Goal: Task Accomplishment & Management: Use online tool/utility

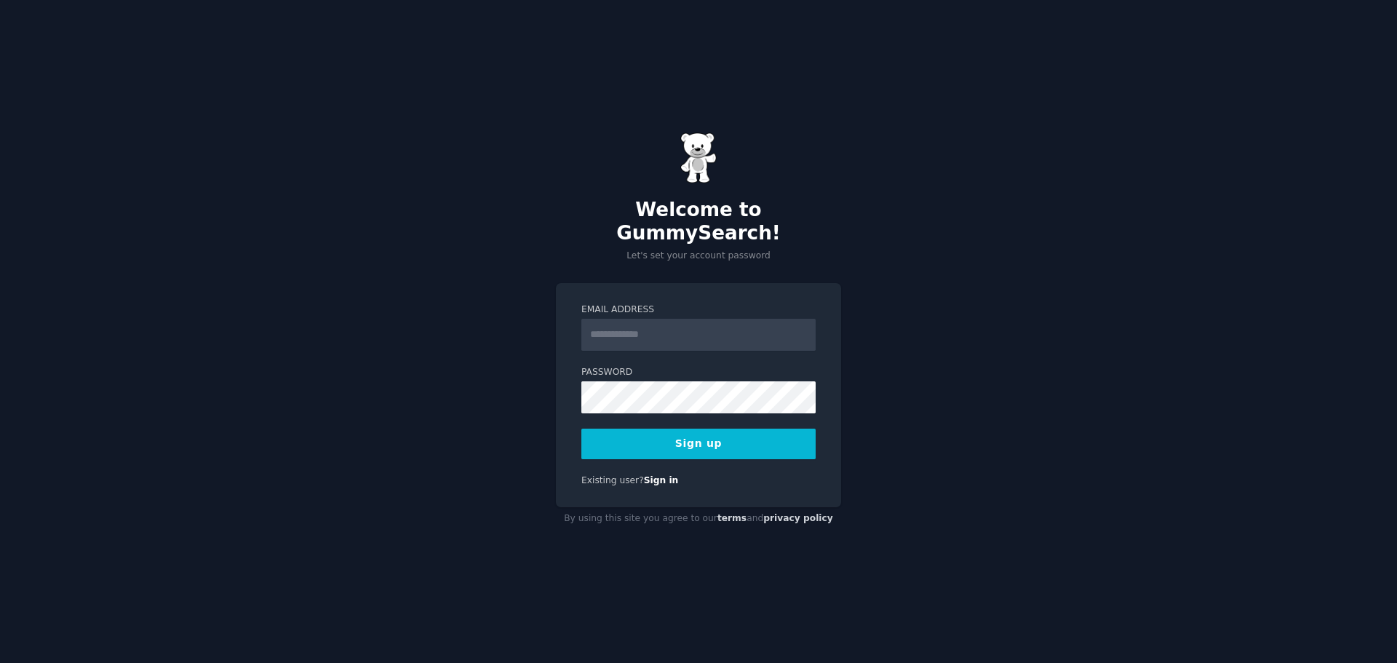
drag, startPoint x: 639, startPoint y: 304, endPoint x: 663, endPoint y: 329, distance: 34.5
click at [641, 305] on div "Email Address" at bounding box center [698, 326] width 234 height 47
click at [665, 332] on input "Email Address" at bounding box center [698, 335] width 234 height 32
paste input "**********"
type input "**********"
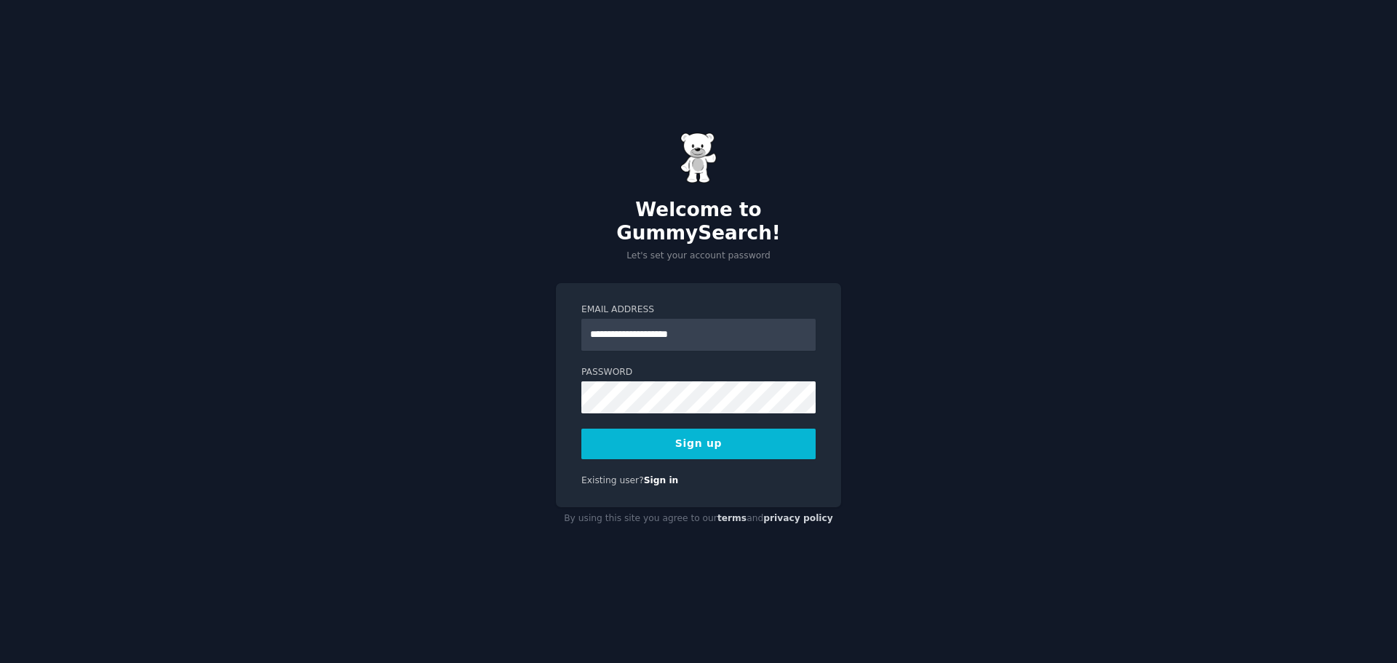
click at [694, 430] on button "Sign up" at bounding box center [698, 443] width 234 height 31
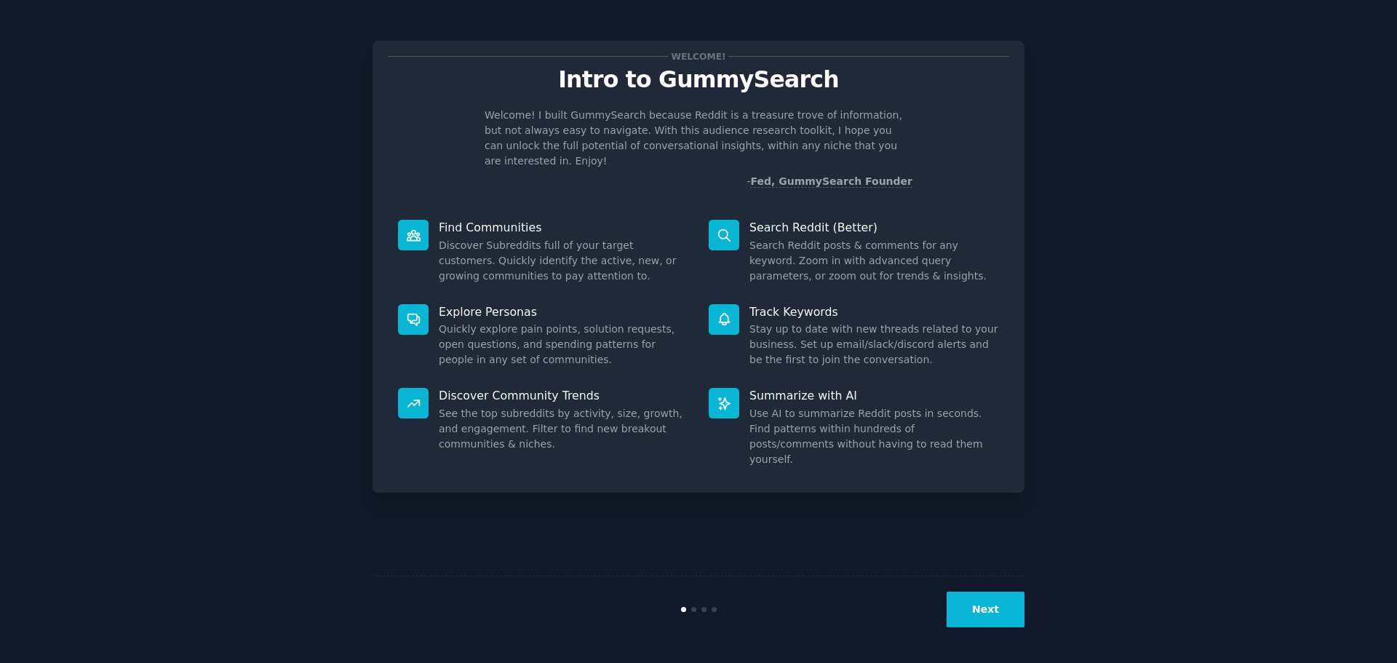
click at [993, 623] on button "Next" at bounding box center [985, 609] width 78 height 36
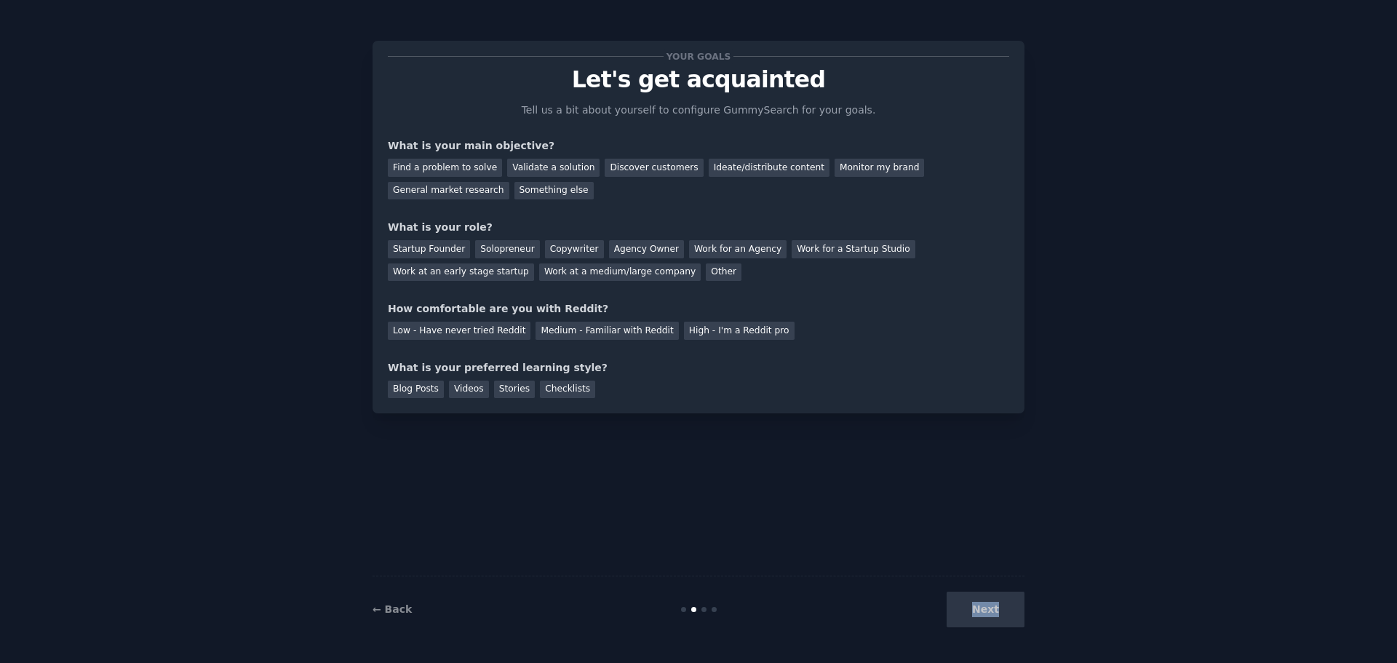
click at [993, 623] on div "Next" at bounding box center [915, 609] width 217 height 36
click at [449, 161] on div "Find a problem to solve" at bounding box center [445, 168] width 114 height 18
click at [496, 250] on div "Solopreneur" at bounding box center [507, 249] width 64 height 18
click at [431, 391] on div "Blog Posts" at bounding box center [416, 389] width 56 height 18
click at [577, 337] on div "Medium - Familiar with Reddit" at bounding box center [606, 331] width 143 height 18
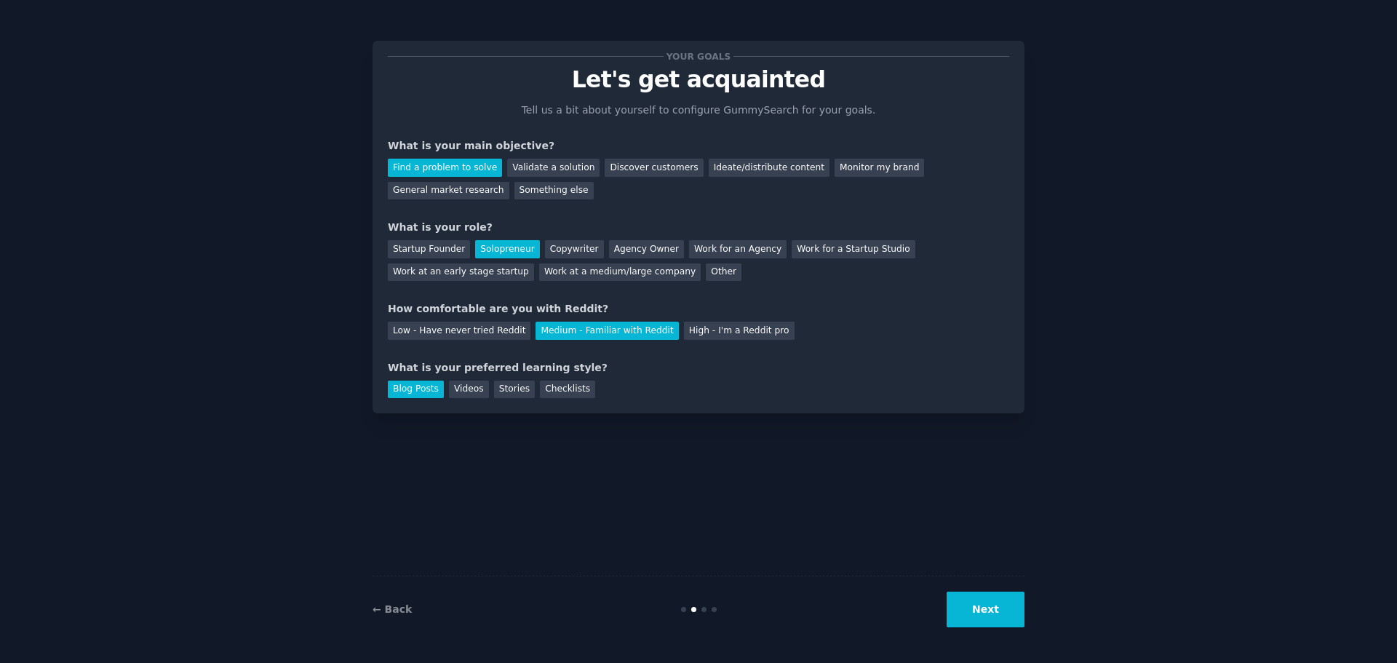
click at [959, 620] on button "Next" at bounding box center [985, 609] width 78 height 36
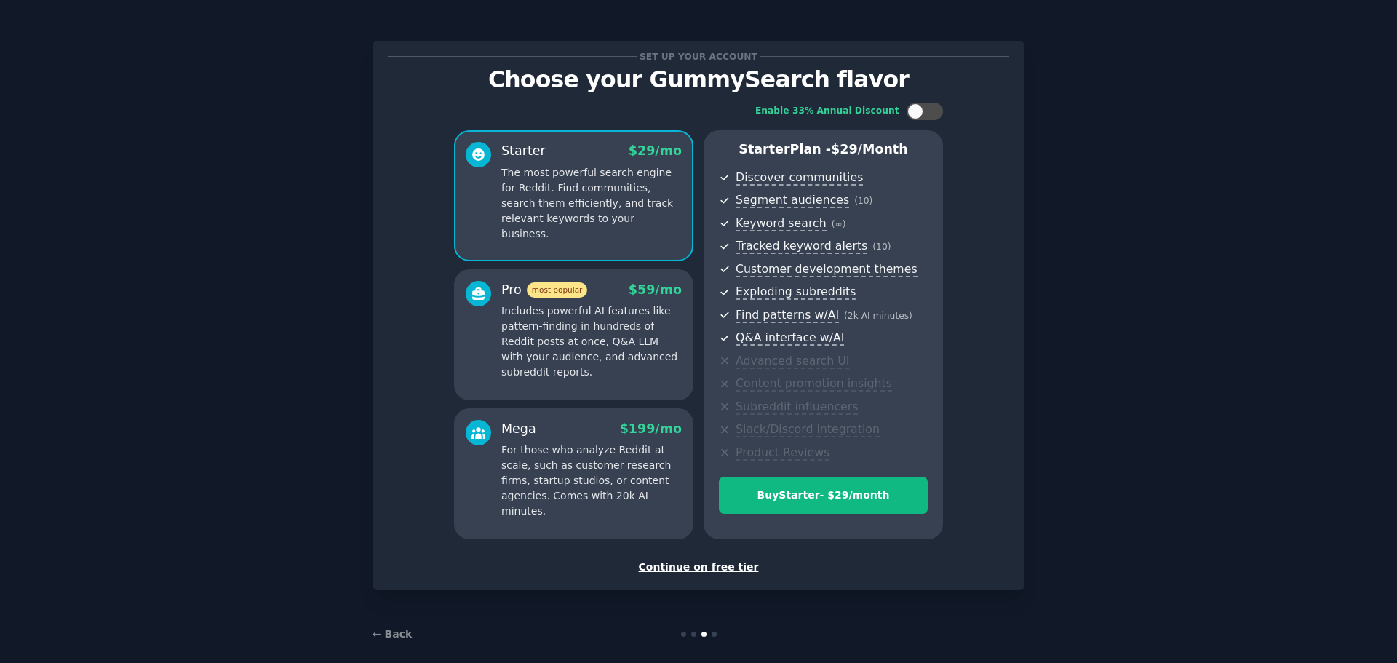
click at [719, 566] on div "Continue on free tier" at bounding box center [698, 566] width 621 height 15
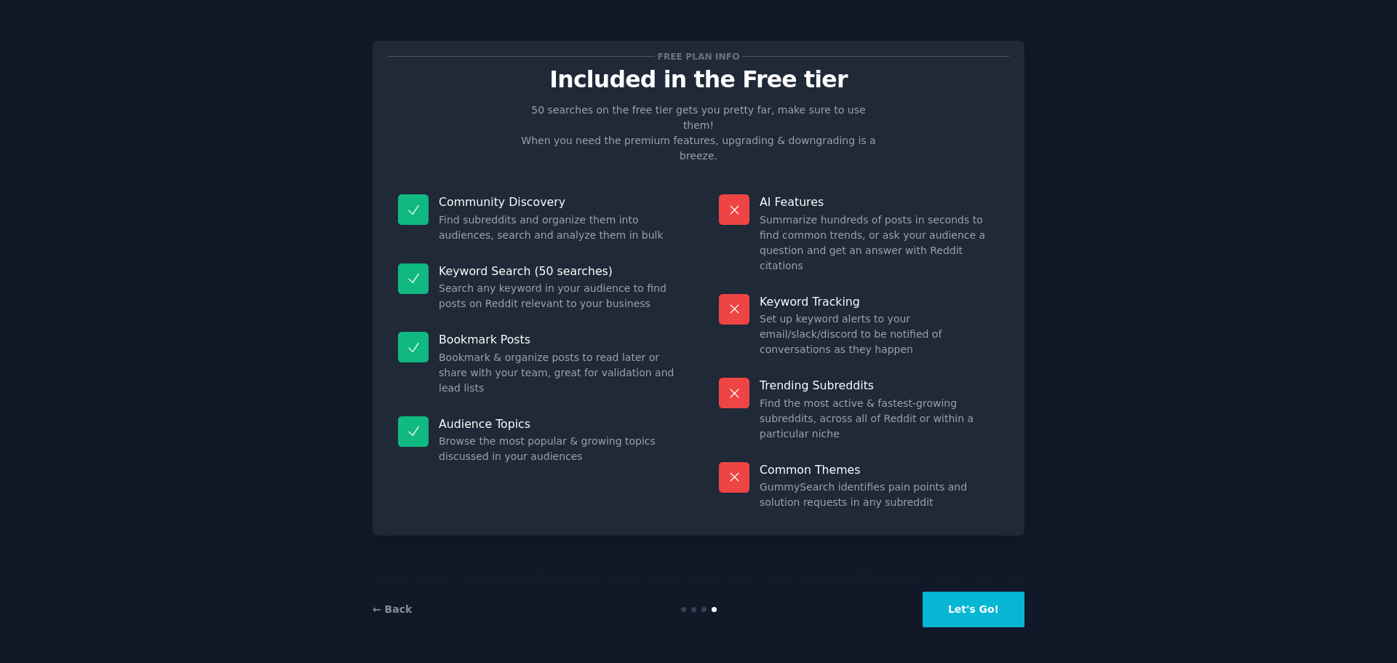
click at [989, 613] on button "Let's Go!" at bounding box center [973, 609] width 102 height 36
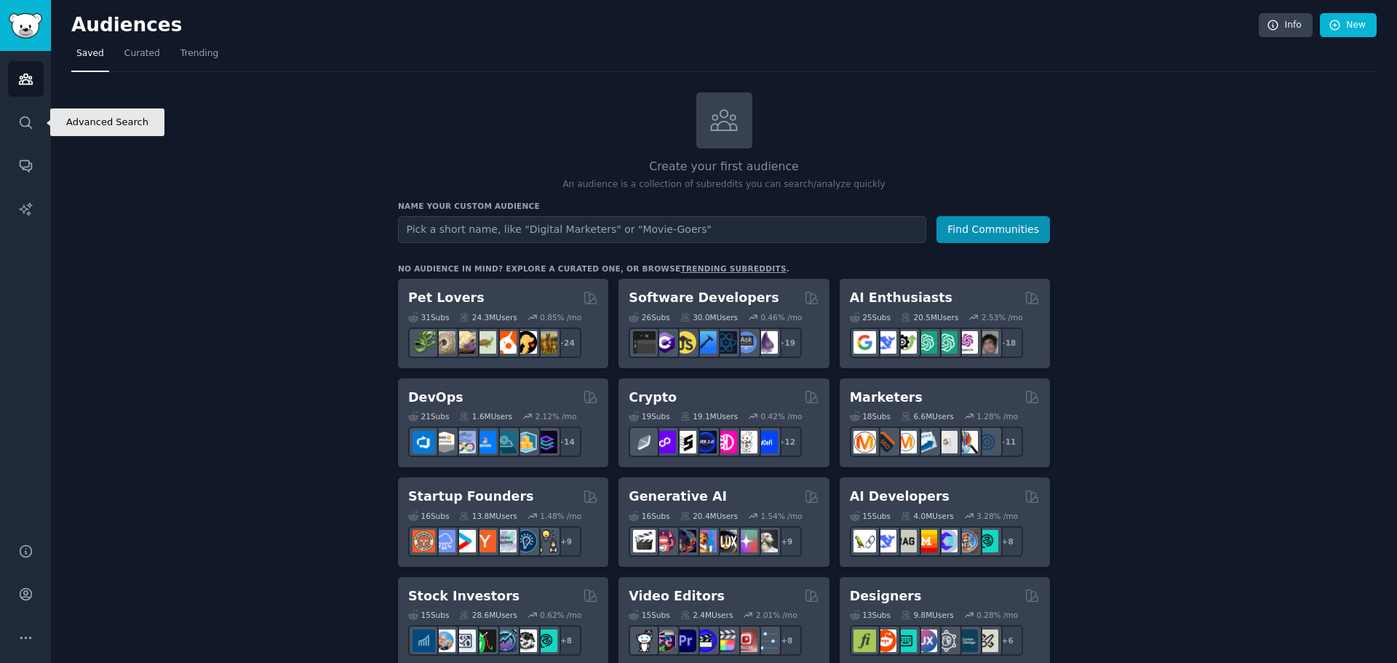
click at [19, 139] on link "Search" at bounding box center [26, 123] width 36 height 36
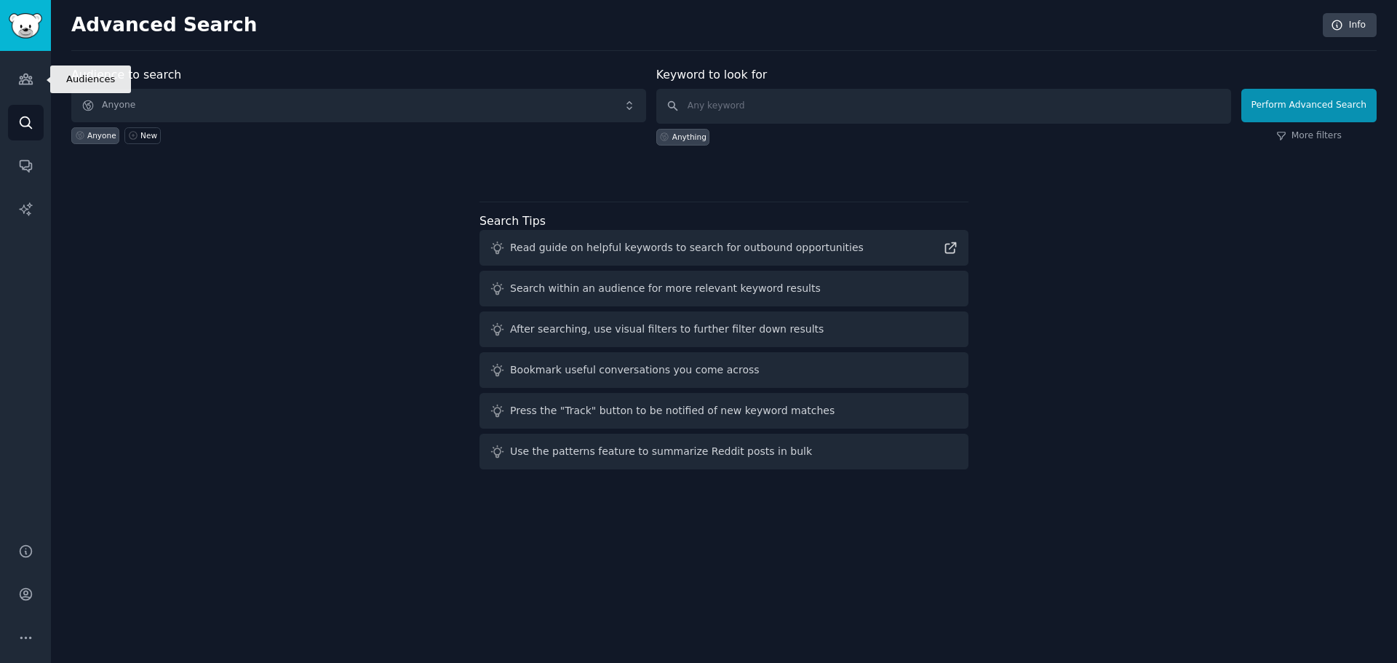
click at [18, 87] on link "Audiences" at bounding box center [26, 79] width 36 height 36
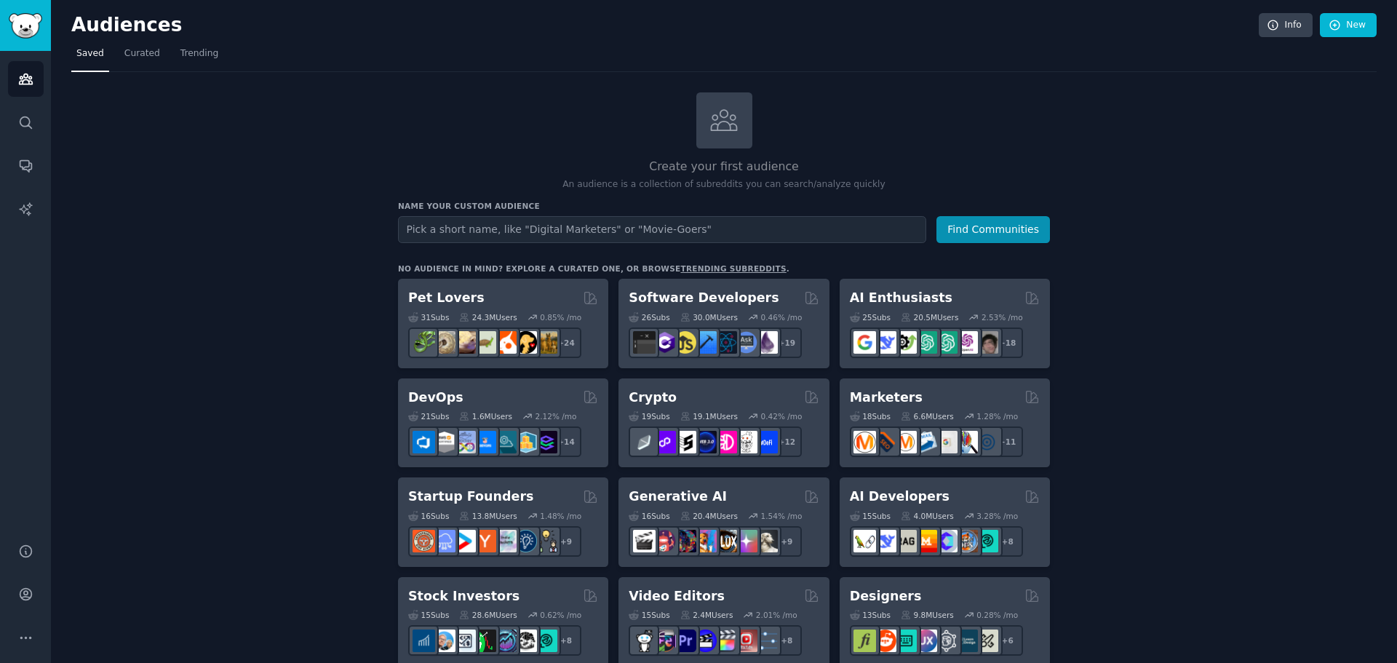
click at [516, 232] on input "text" at bounding box center [662, 229] width 528 height 27
type input "health supplement"
click at [980, 241] on button "Find Communities" at bounding box center [992, 229] width 113 height 27
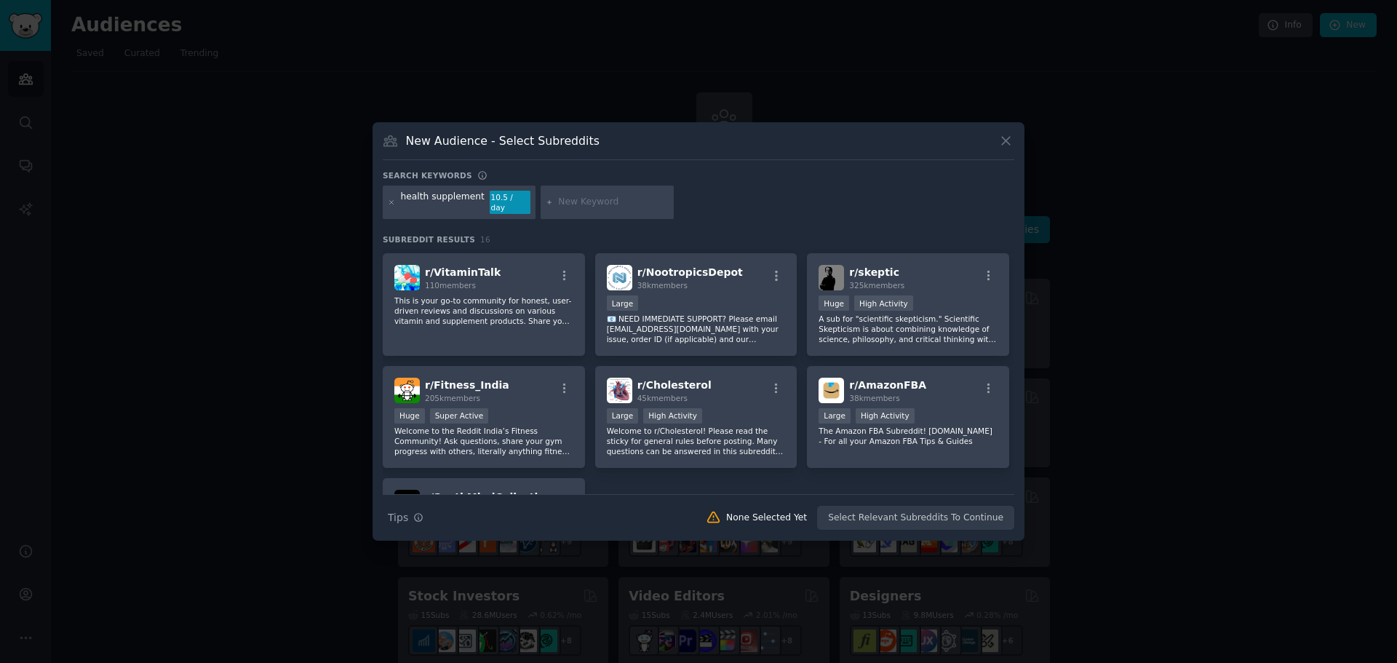
scroll to position [297, 0]
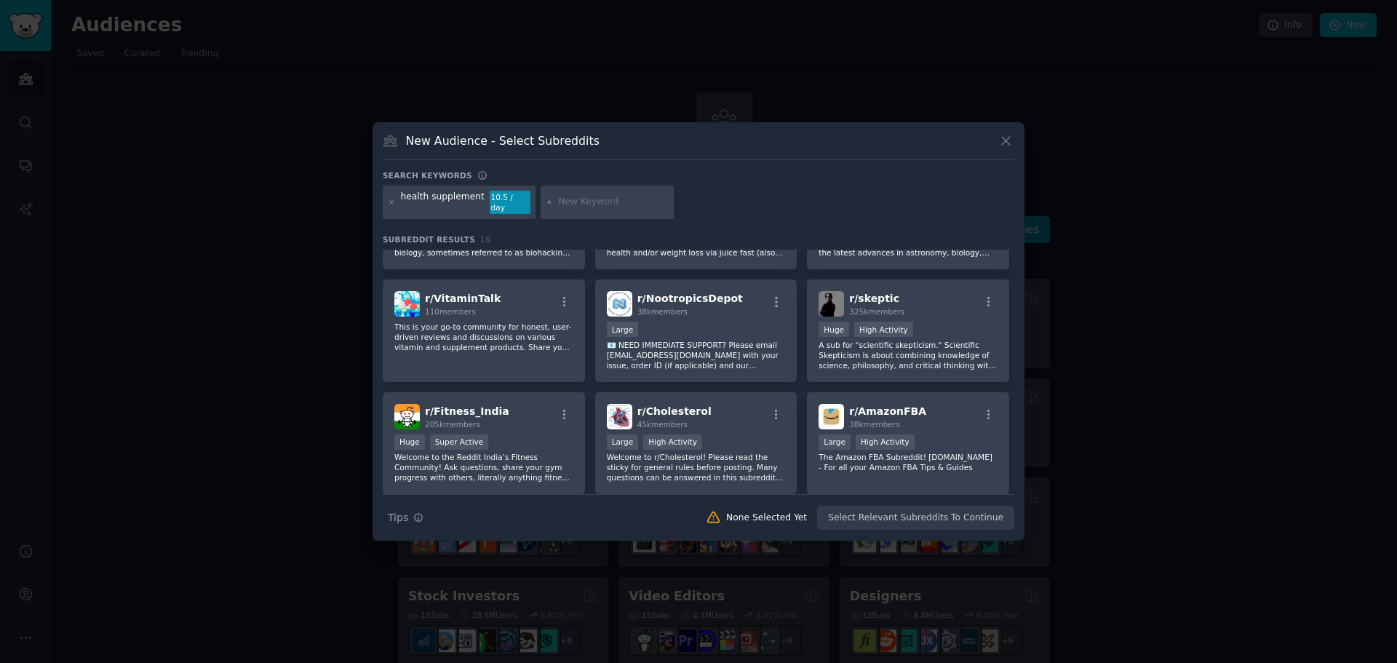
click at [779, 350] on p "📧 NEED IMMEDIATE SUPPORT? Please email [EMAIL_ADDRESS][DOMAIN_NAME] with your i…" at bounding box center [696, 355] width 179 height 31
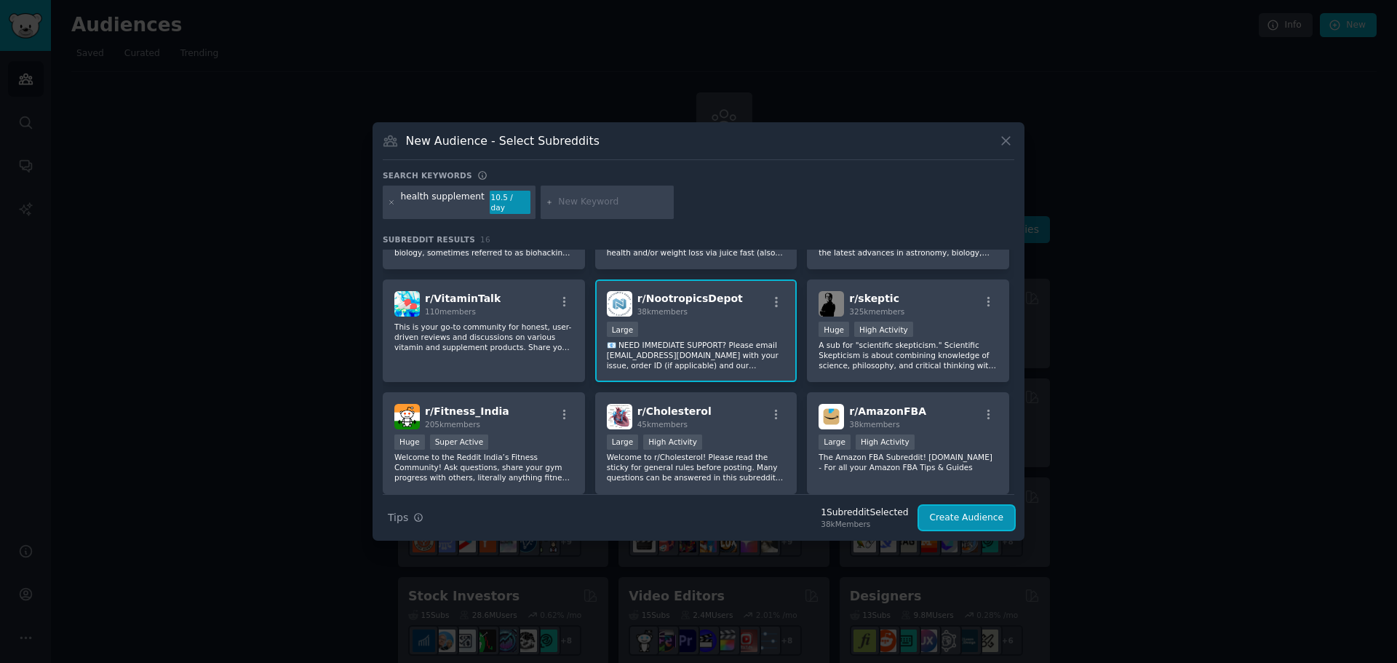
click at [941, 520] on button "Create Audience" at bounding box center [967, 518] width 96 height 25
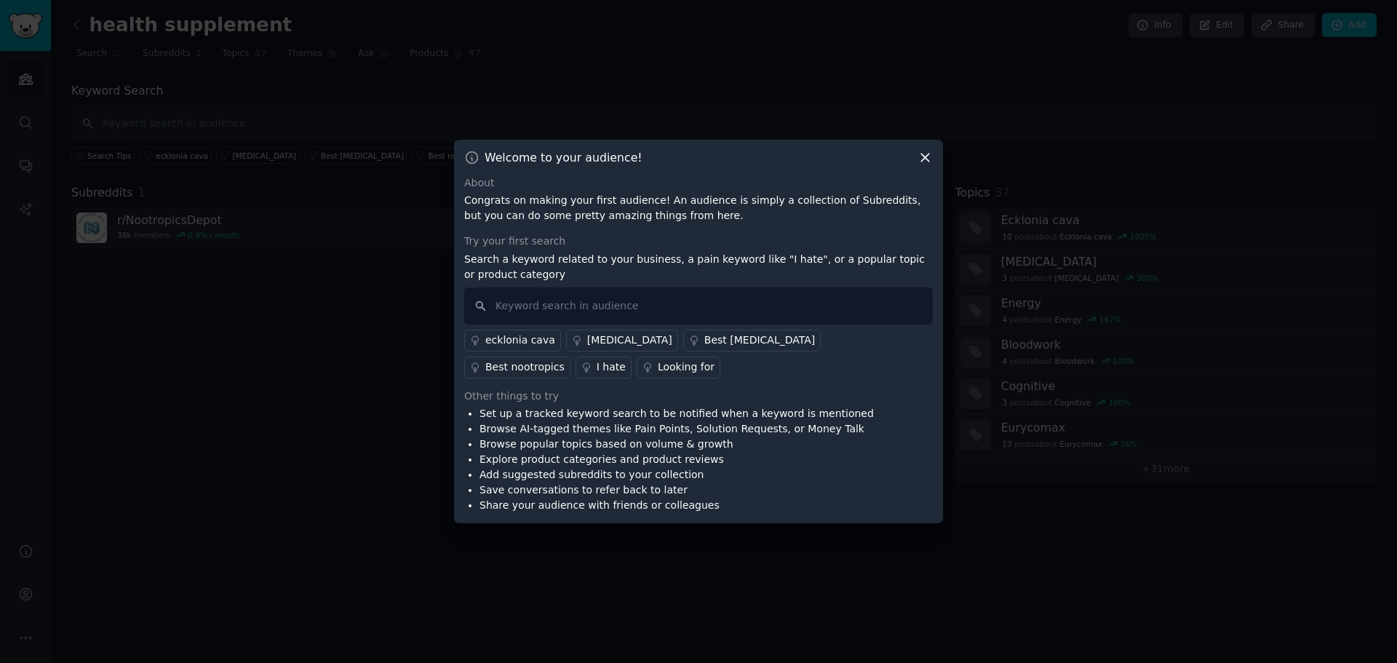
click at [924, 153] on icon at bounding box center [924, 157] width 15 height 15
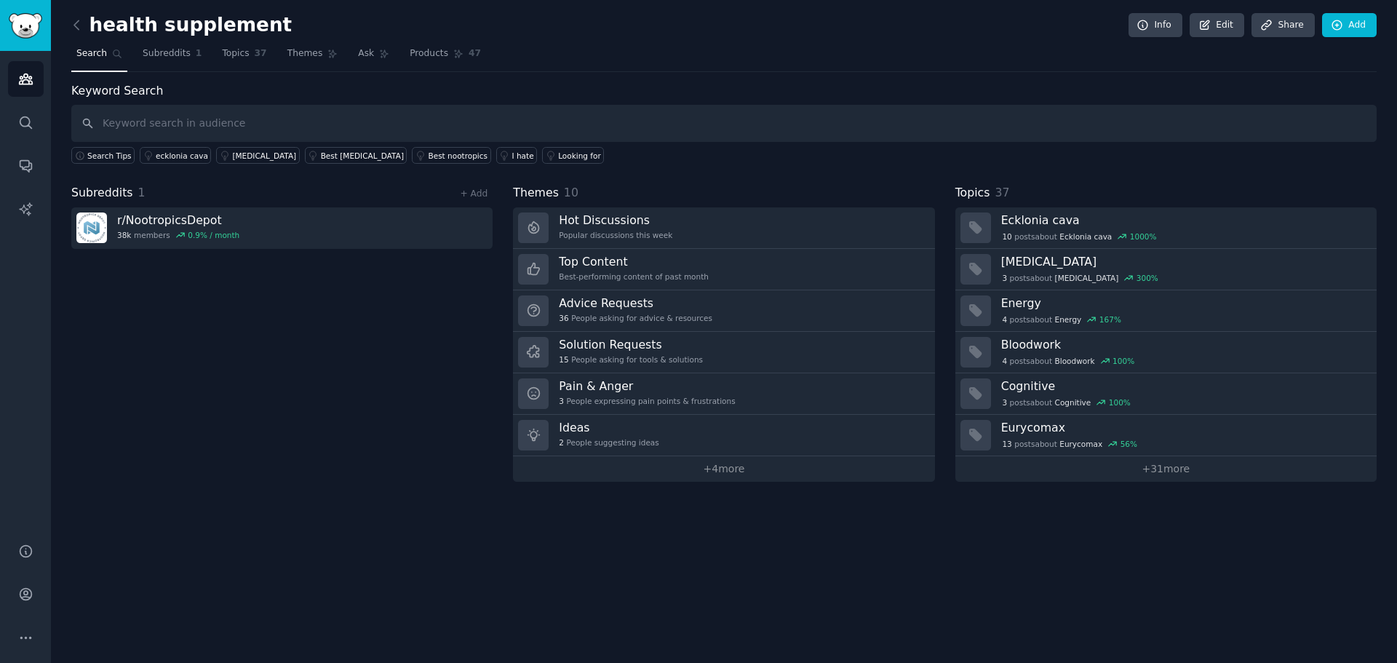
click at [172, 54] on span "Subreddits" at bounding box center [167, 53] width 48 height 13
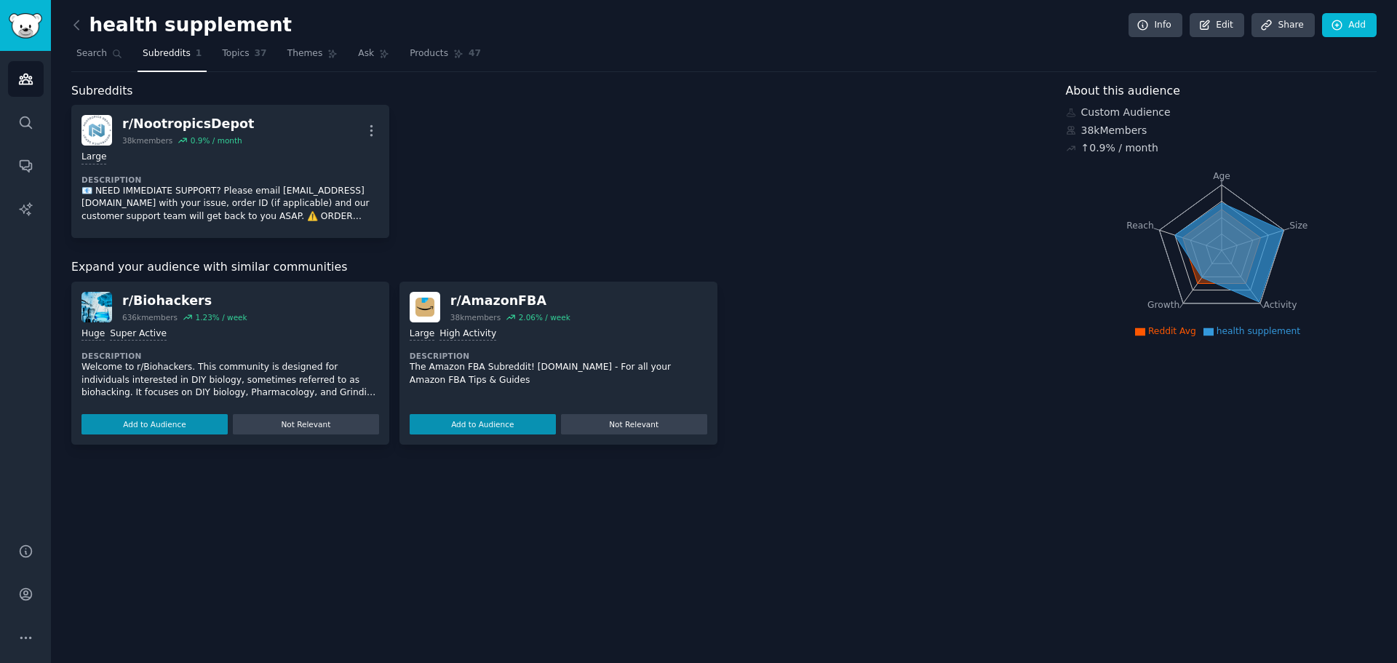
click at [193, 423] on button "Add to Audience" at bounding box center [154, 424] width 146 height 20
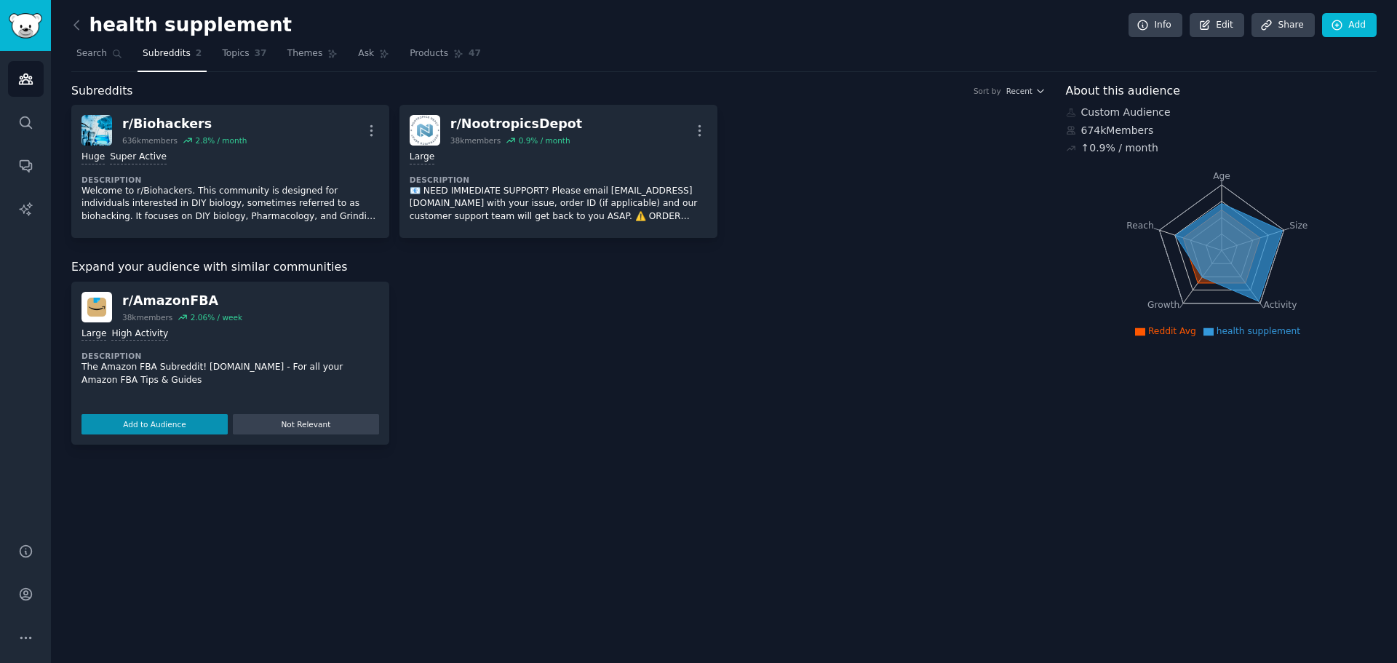
click at [97, 66] on link "Search" at bounding box center [99, 57] width 56 height 30
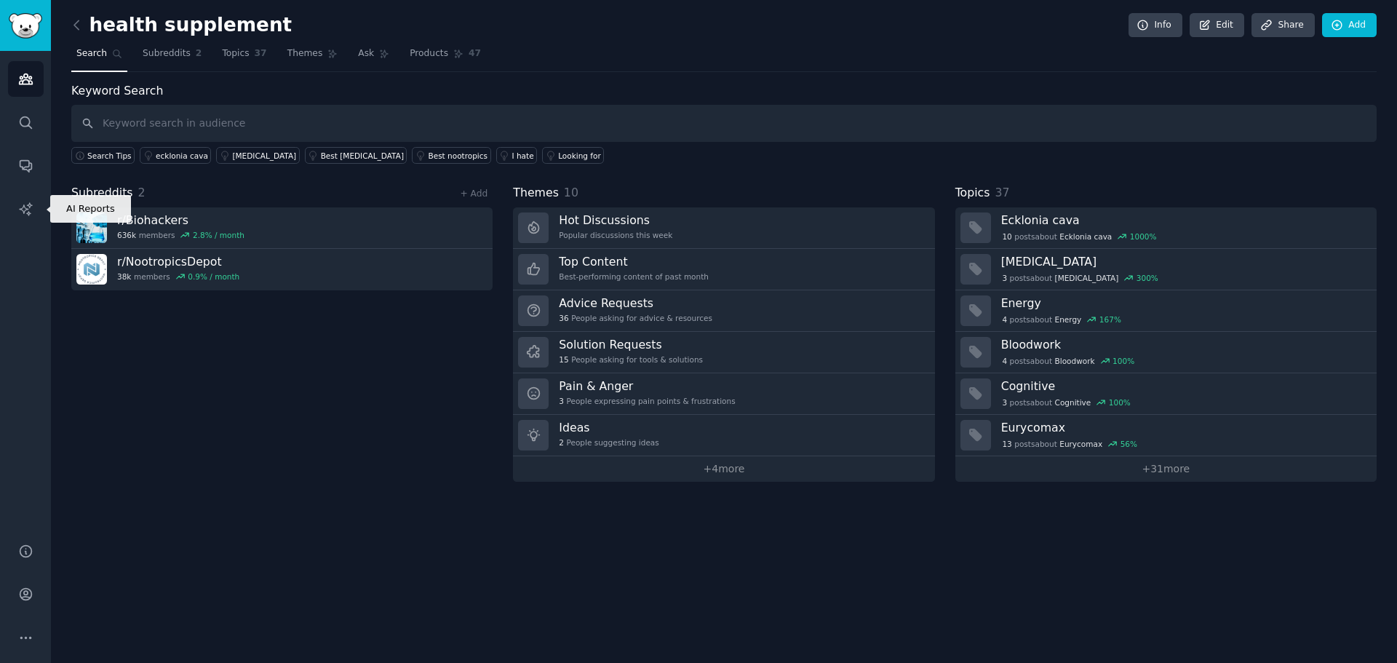
click at [36, 207] on link "AI Reports" at bounding box center [26, 209] width 36 height 36
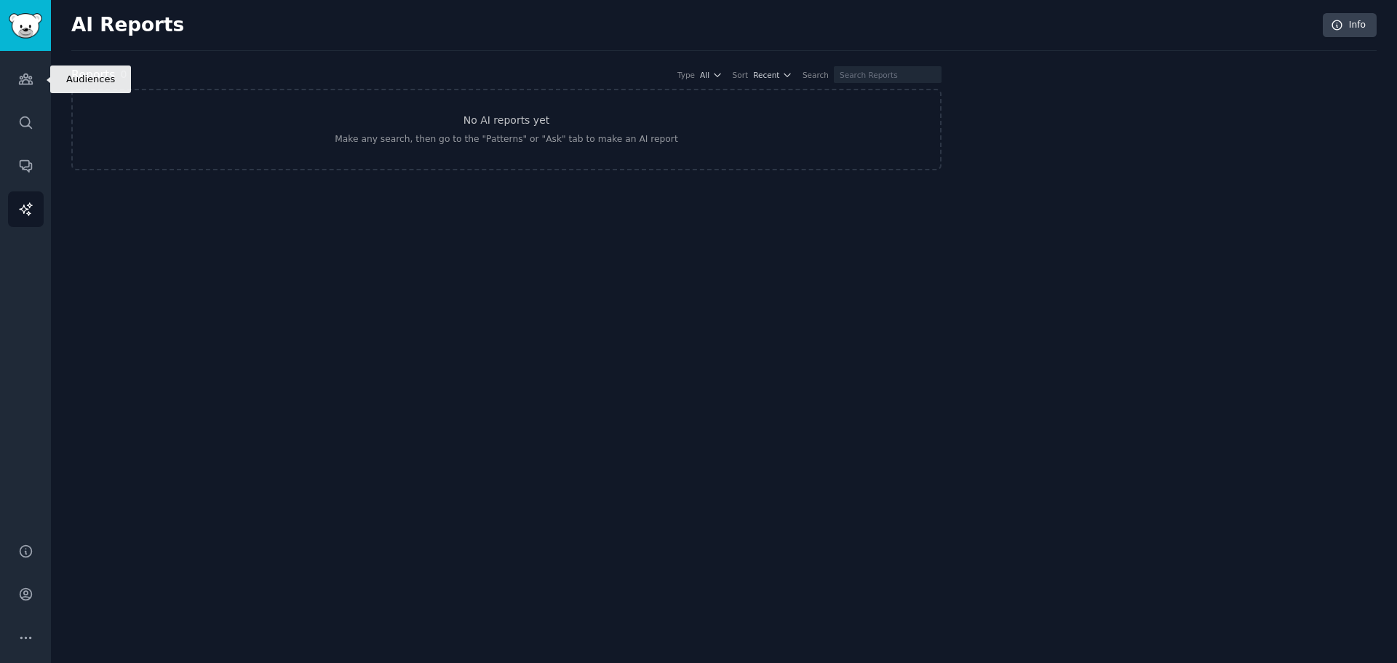
click at [32, 71] on icon "Sidebar" at bounding box center [25, 78] width 15 height 15
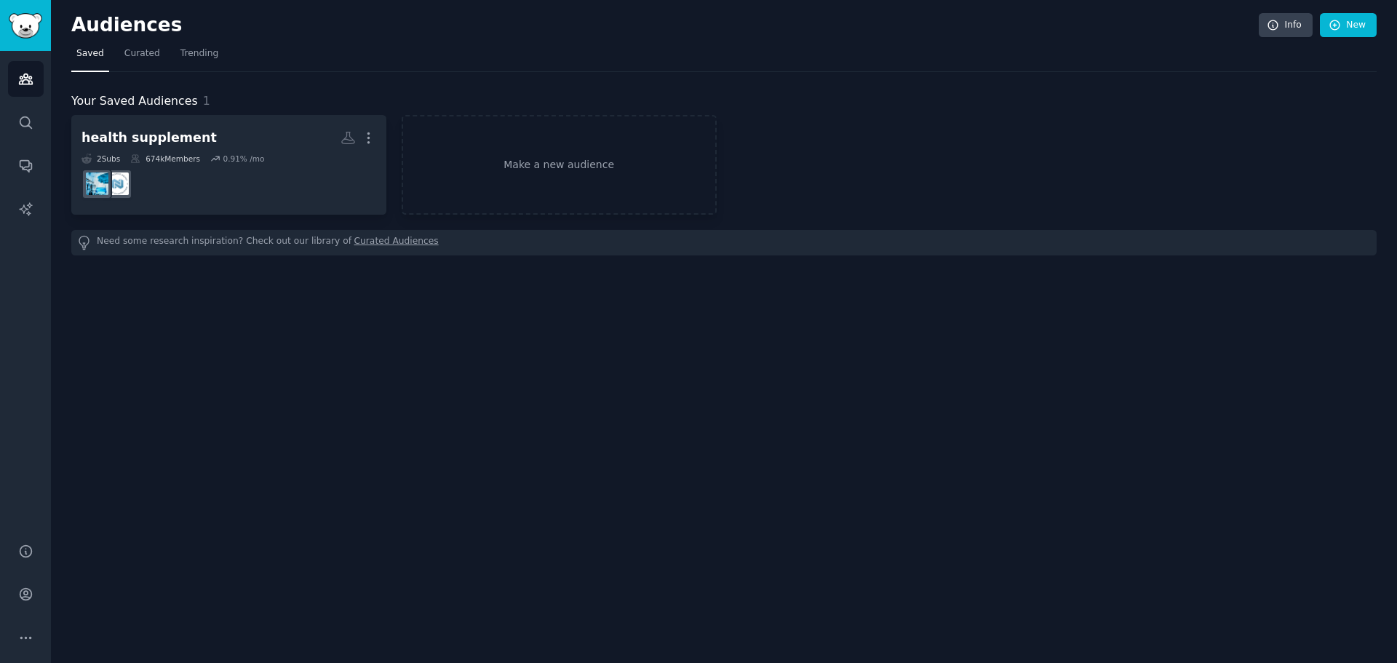
click at [539, 145] on link "Make a new audience" at bounding box center [559, 165] width 315 height 100
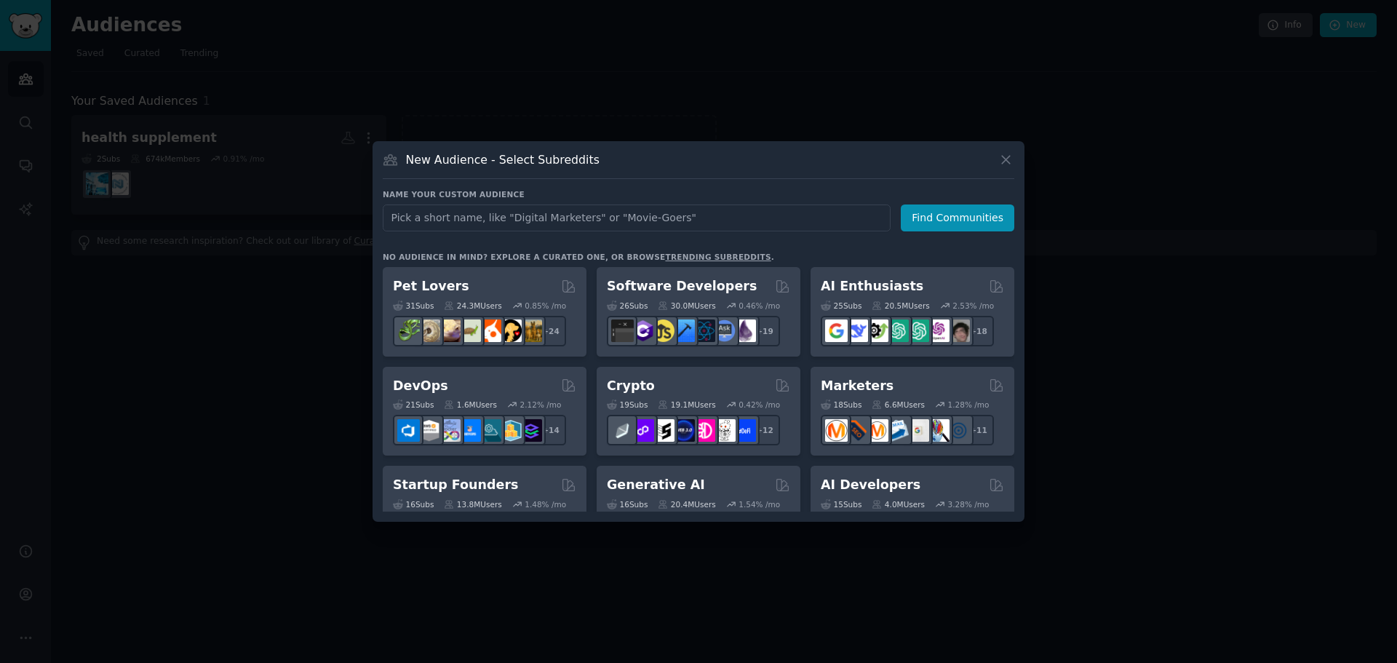
click at [562, 223] on input "text" at bounding box center [637, 217] width 508 height 27
type input "ai agent"
click at [956, 229] on button "Find Communities" at bounding box center [956, 217] width 113 height 27
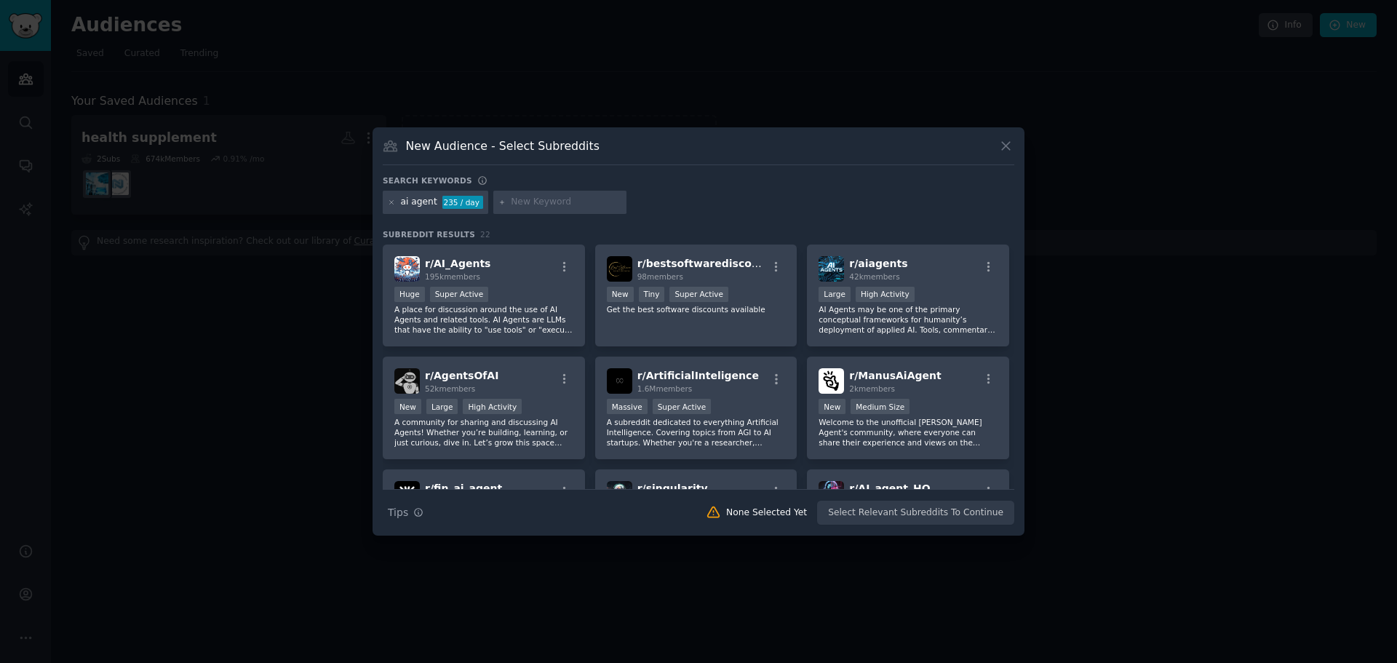
click at [532, 303] on div "Huge Super Active" at bounding box center [483, 296] width 179 height 18
click at [983, 312] on p "AI Agents may be one of the primary conceptual frameworks for humanity’s deploy…" at bounding box center [907, 319] width 179 height 31
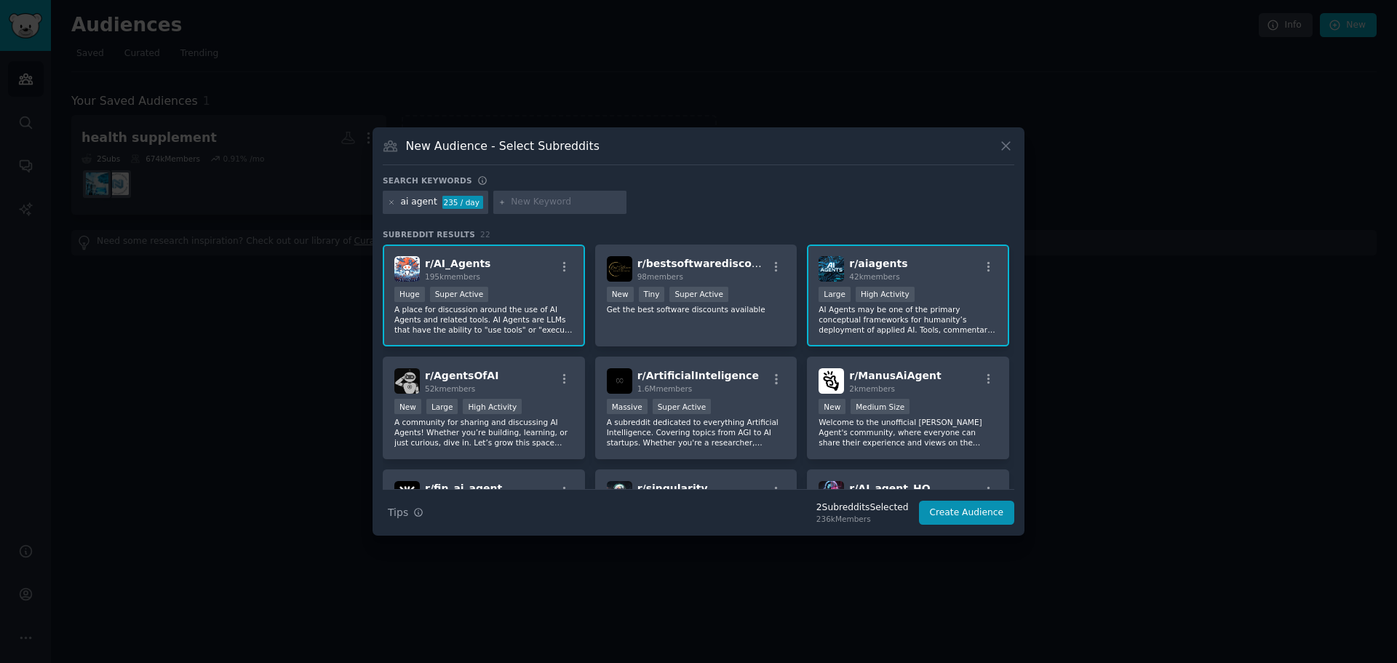
scroll to position [73, 0]
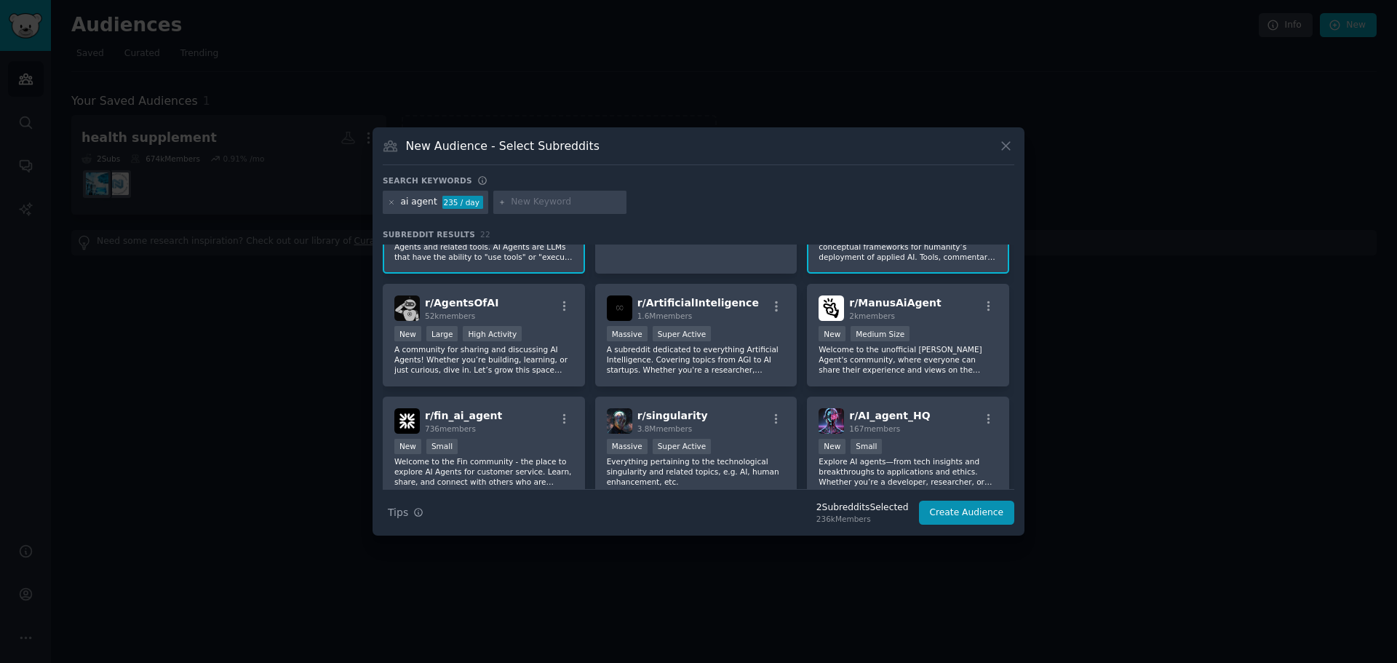
click at [559, 374] on p "A community for sharing and discussing AI Agents! Whether you’re building, lear…" at bounding box center [483, 359] width 179 height 31
click at [730, 362] on p "A subreddit dedicated to everything Artificial Intelligence. Covering topics fr…" at bounding box center [696, 359] width 179 height 31
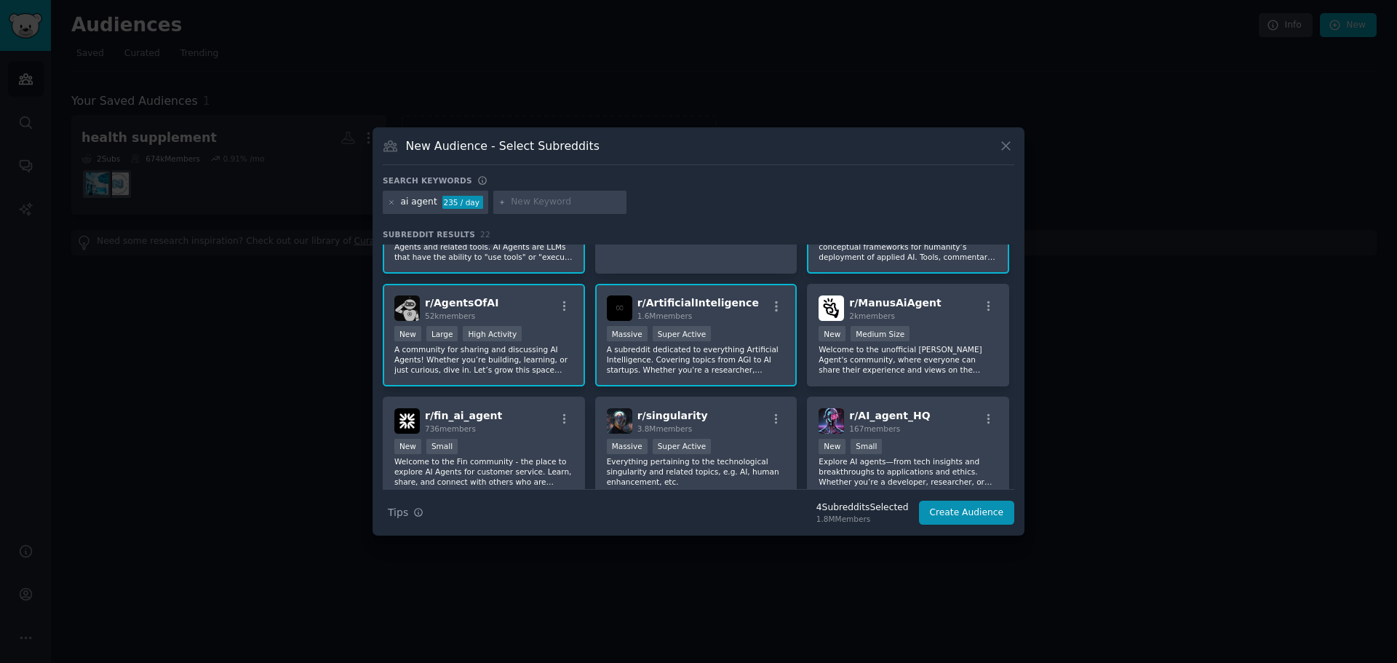
click at [978, 356] on p "Welcome to the unofficial [PERSON_NAME] Agent's community, where everyone can s…" at bounding box center [907, 359] width 179 height 31
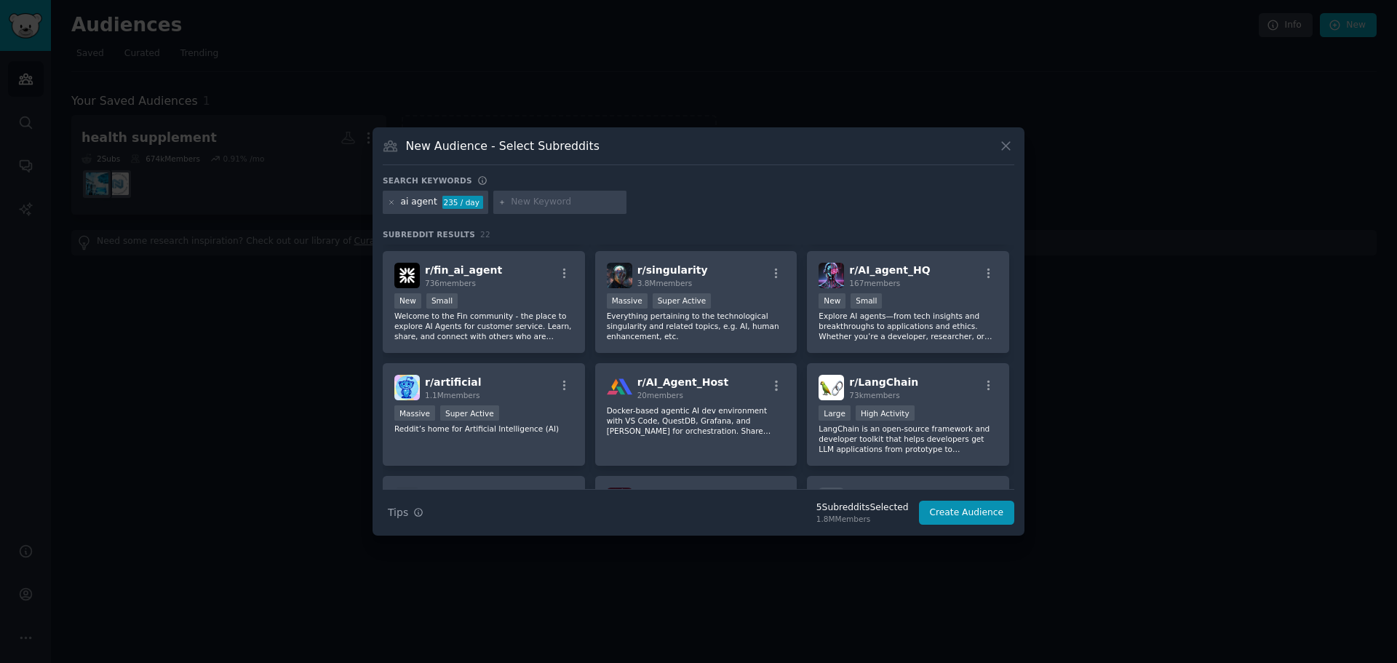
scroll to position [291, 0]
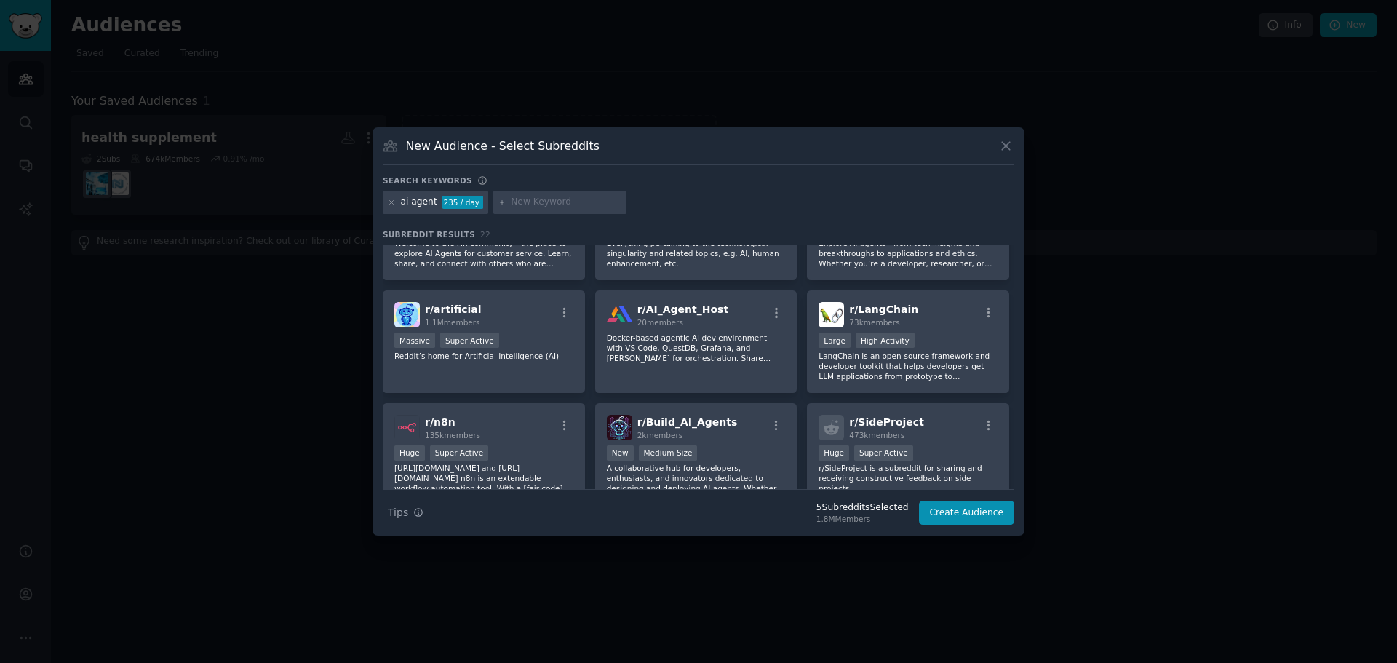
click at [943, 434] on div "r/ SideProject 473k members" at bounding box center [907, 427] width 179 height 25
click at [717, 447] on div "New Medium Size" at bounding box center [696, 454] width 179 height 18
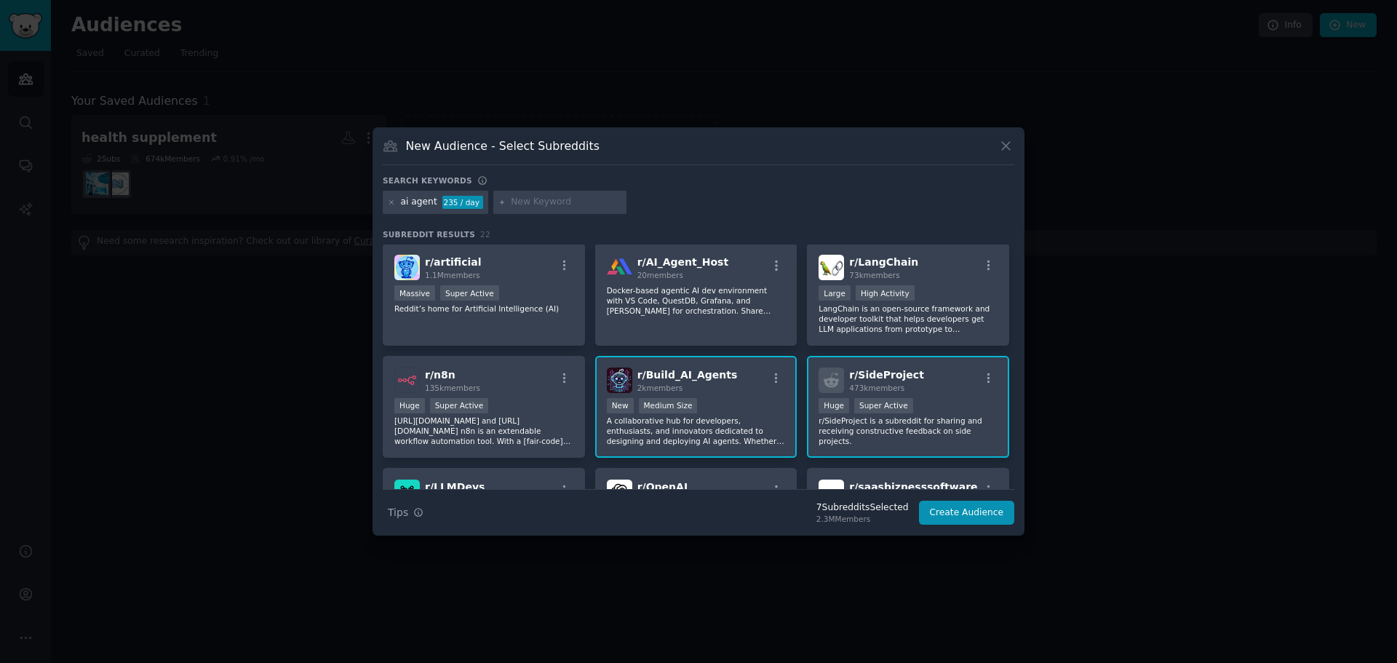
scroll to position [364, 0]
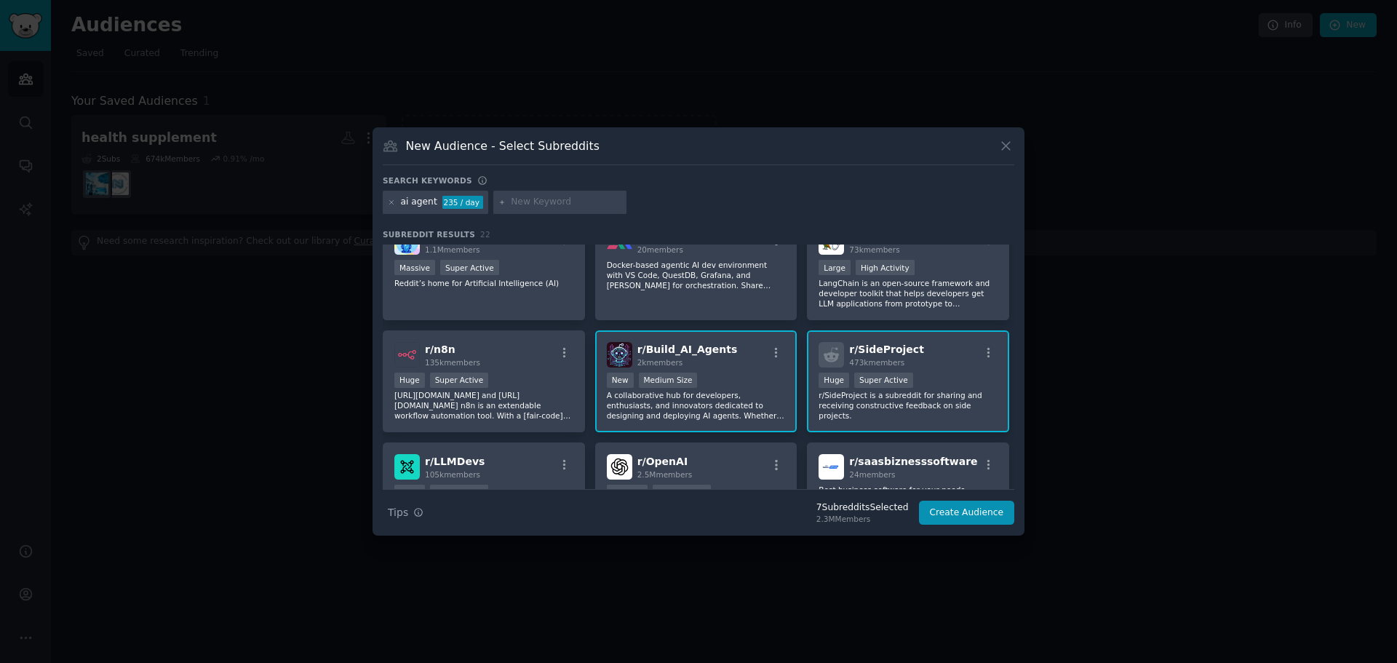
click at [517, 379] on div ">= 95th percentile for submissions / day Huge Super Active" at bounding box center [483, 381] width 179 height 18
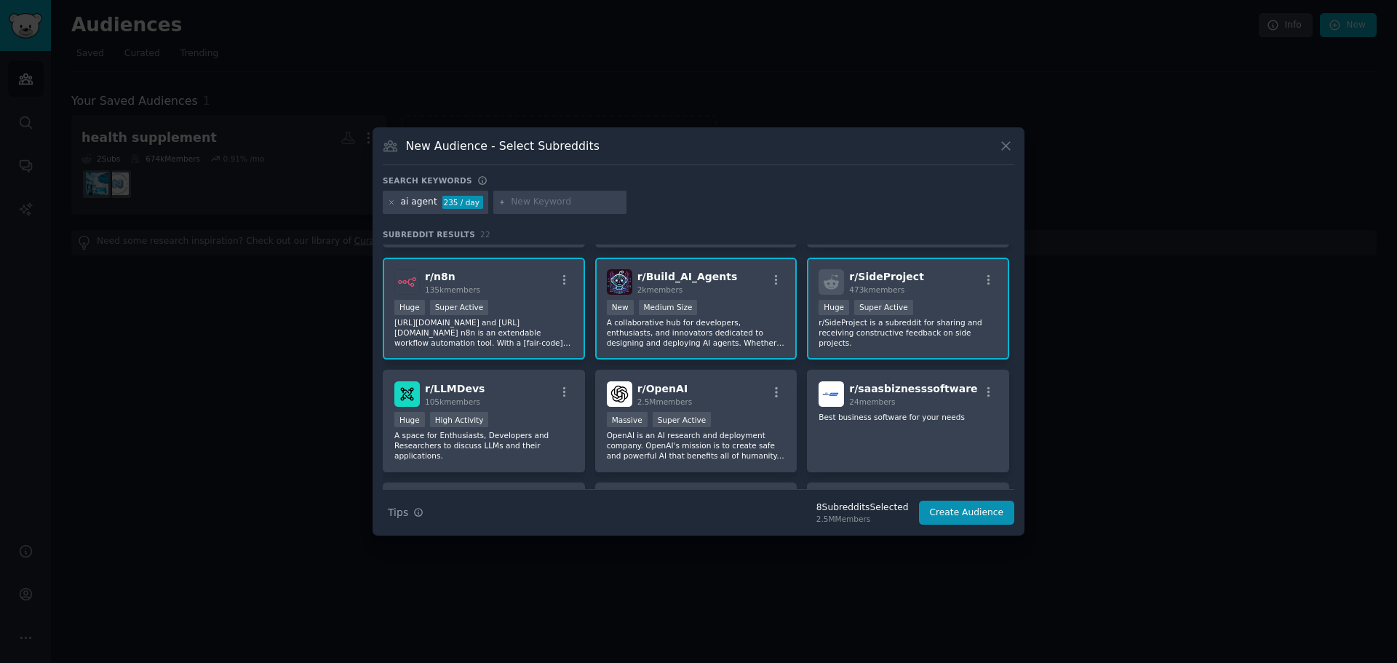
click at [729, 426] on div ">= 95th percentile for submissions / day Massive Super Active" at bounding box center [696, 421] width 179 height 18
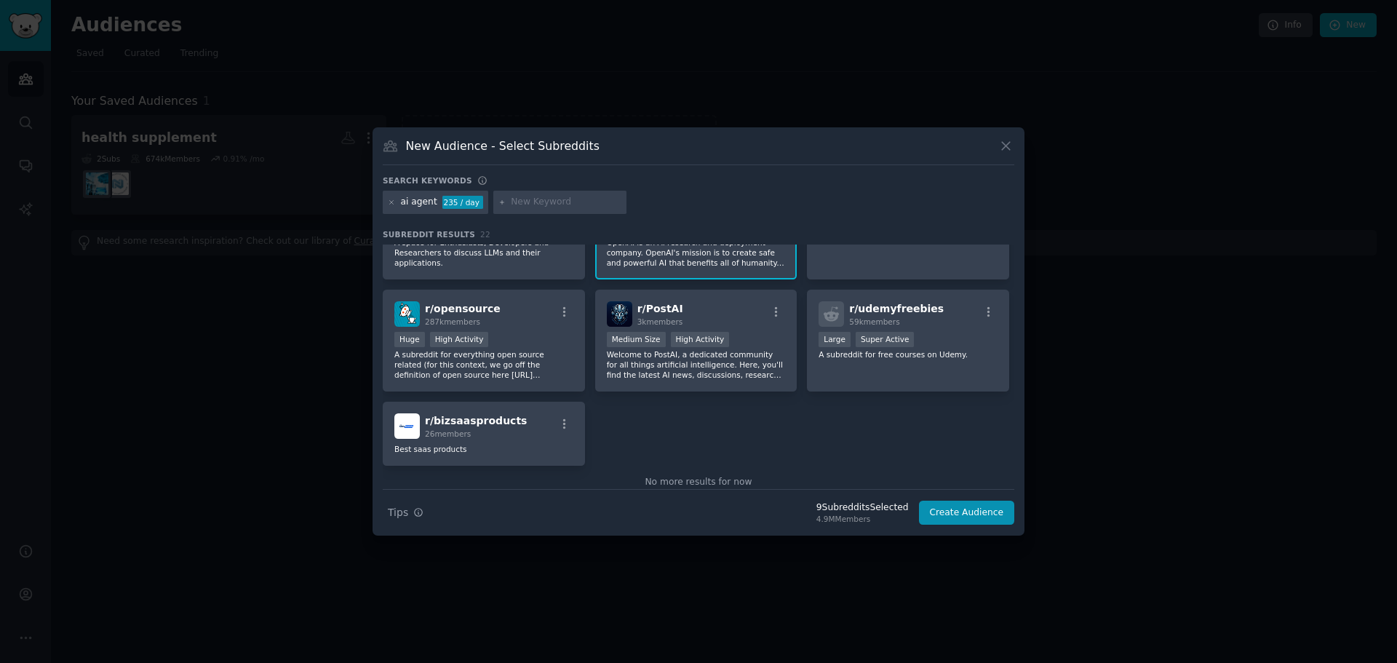
scroll to position [655, 0]
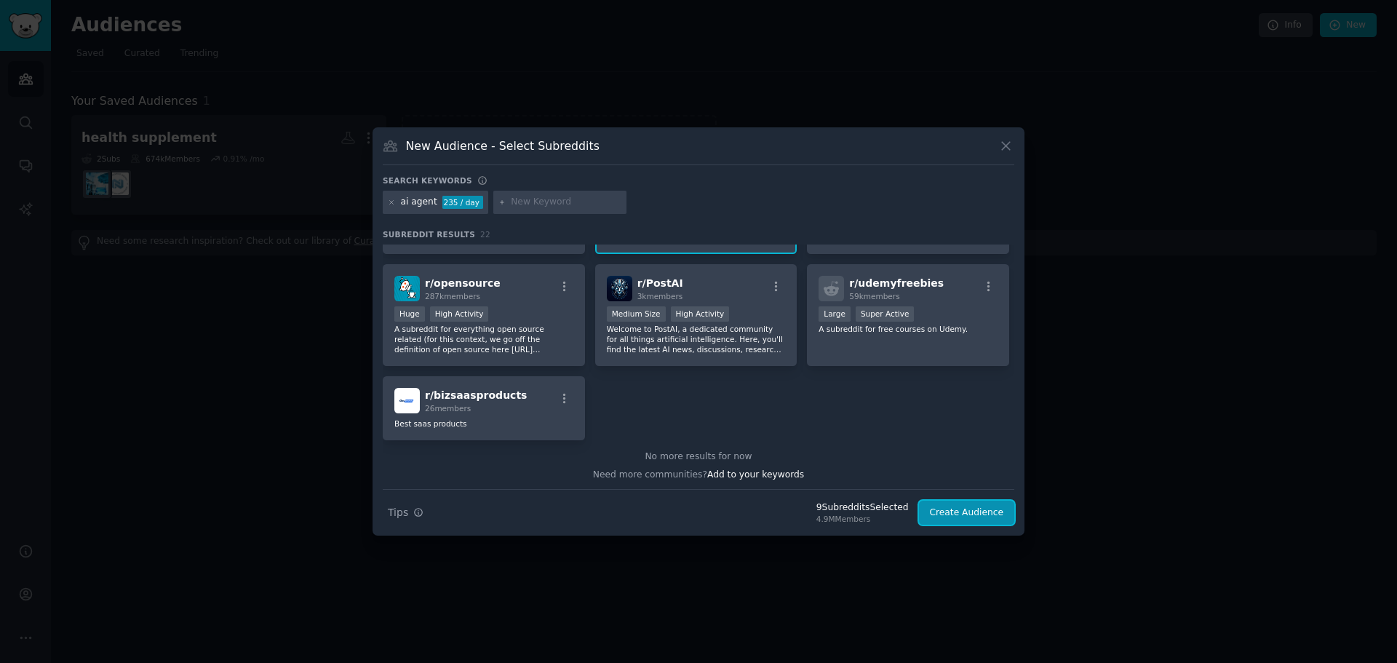
click at [989, 519] on button "Create Audience" at bounding box center [967, 512] width 96 height 25
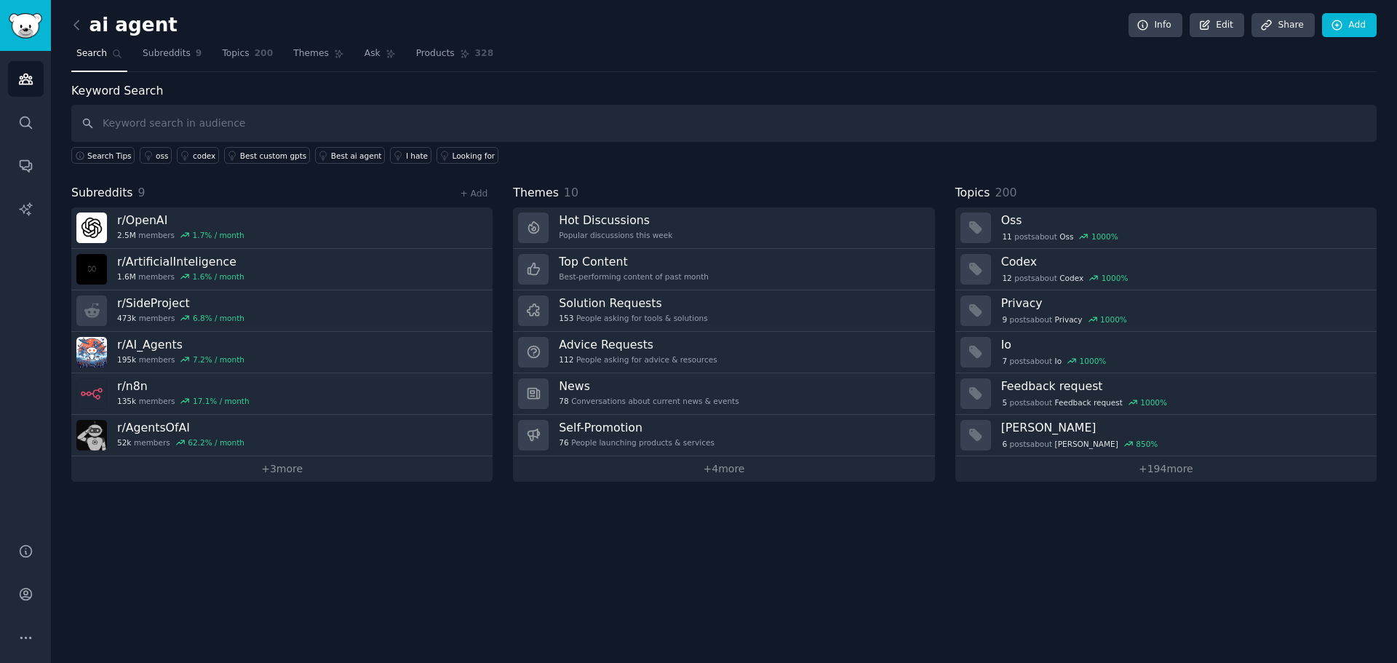
click at [452, 154] on div "Looking for" at bounding box center [473, 156] width 43 height 10
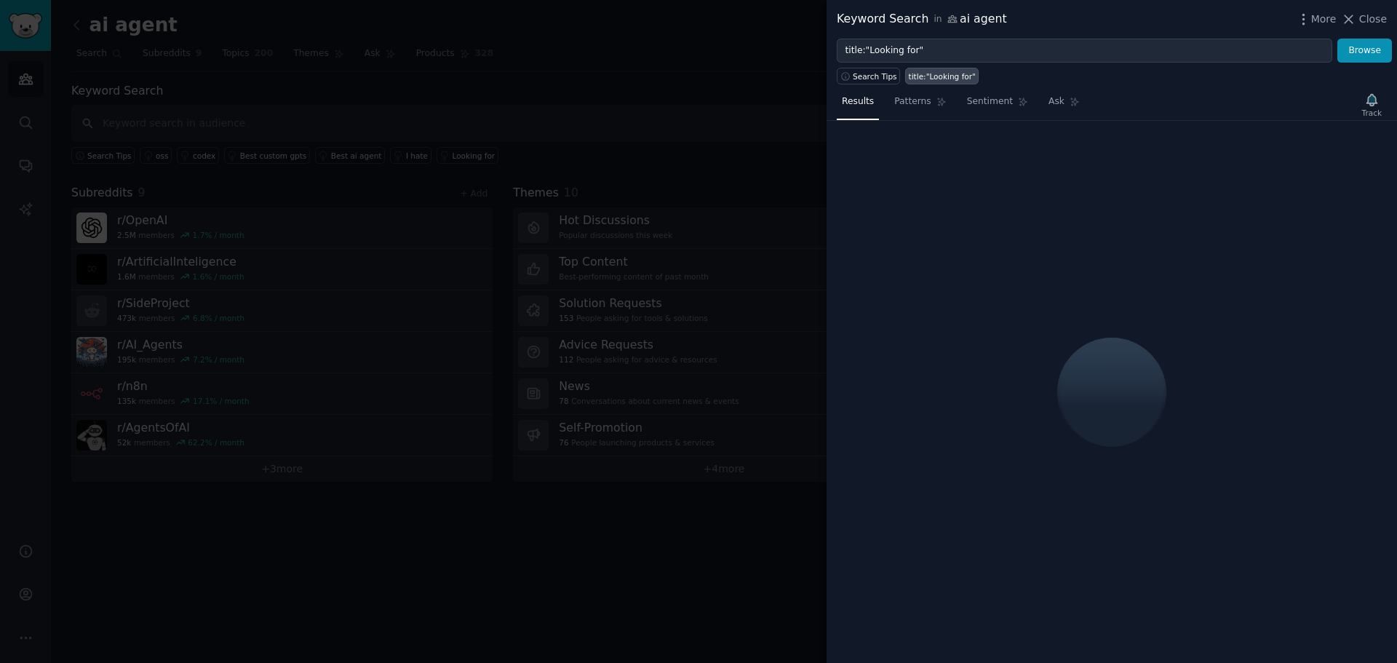
click at [764, 71] on div at bounding box center [698, 331] width 1397 height 663
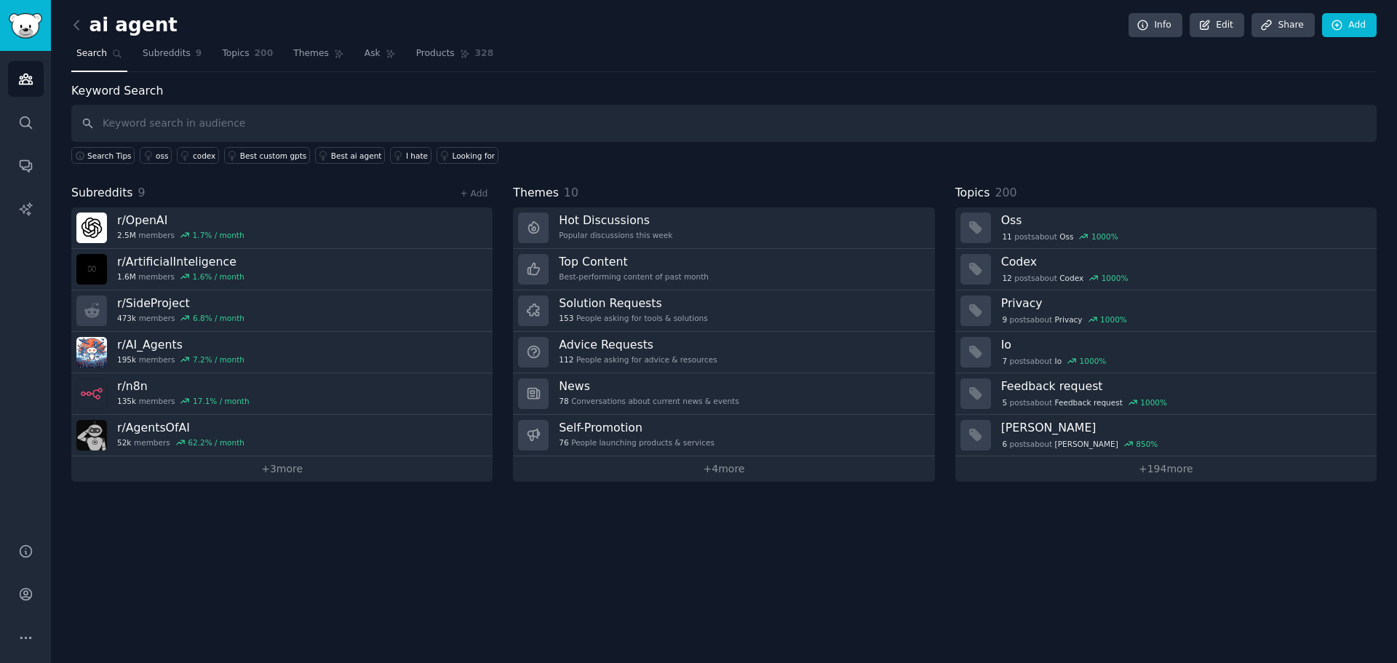
click at [116, 159] on span "Search Tips" at bounding box center [109, 156] width 44 height 10
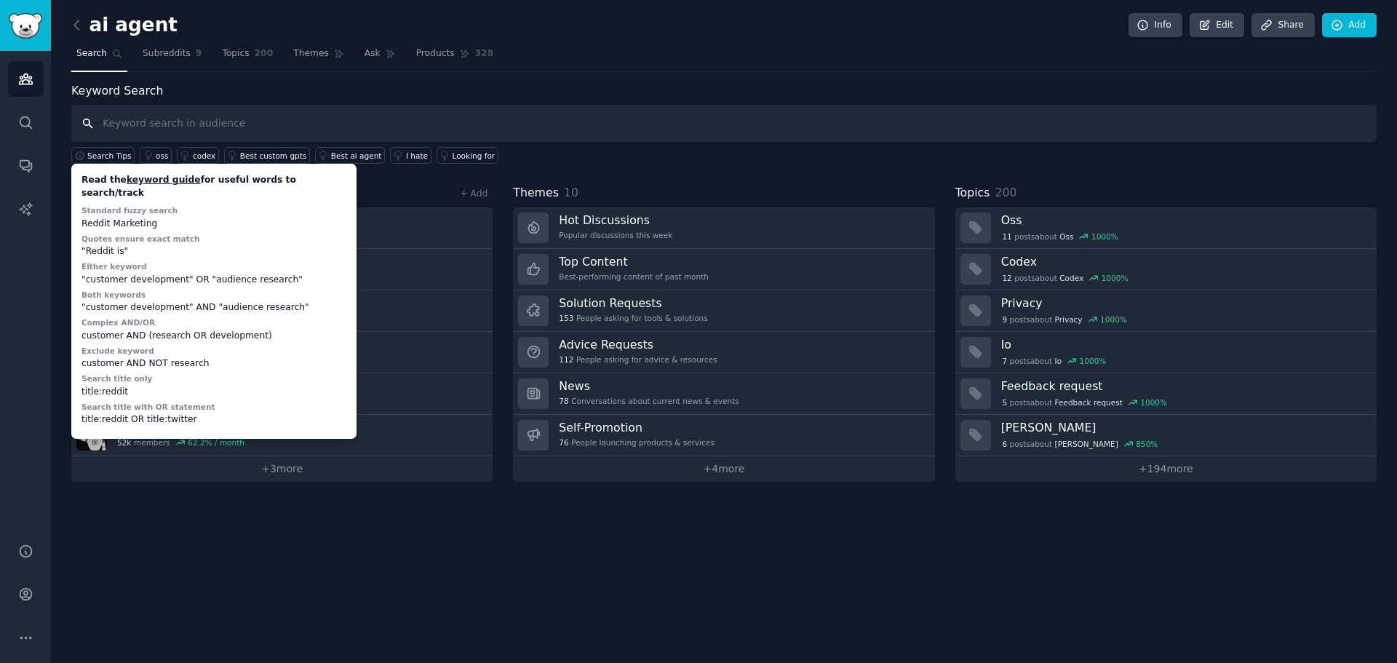
click at [335, 113] on input "text" at bounding box center [723, 123] width 1305 height 37
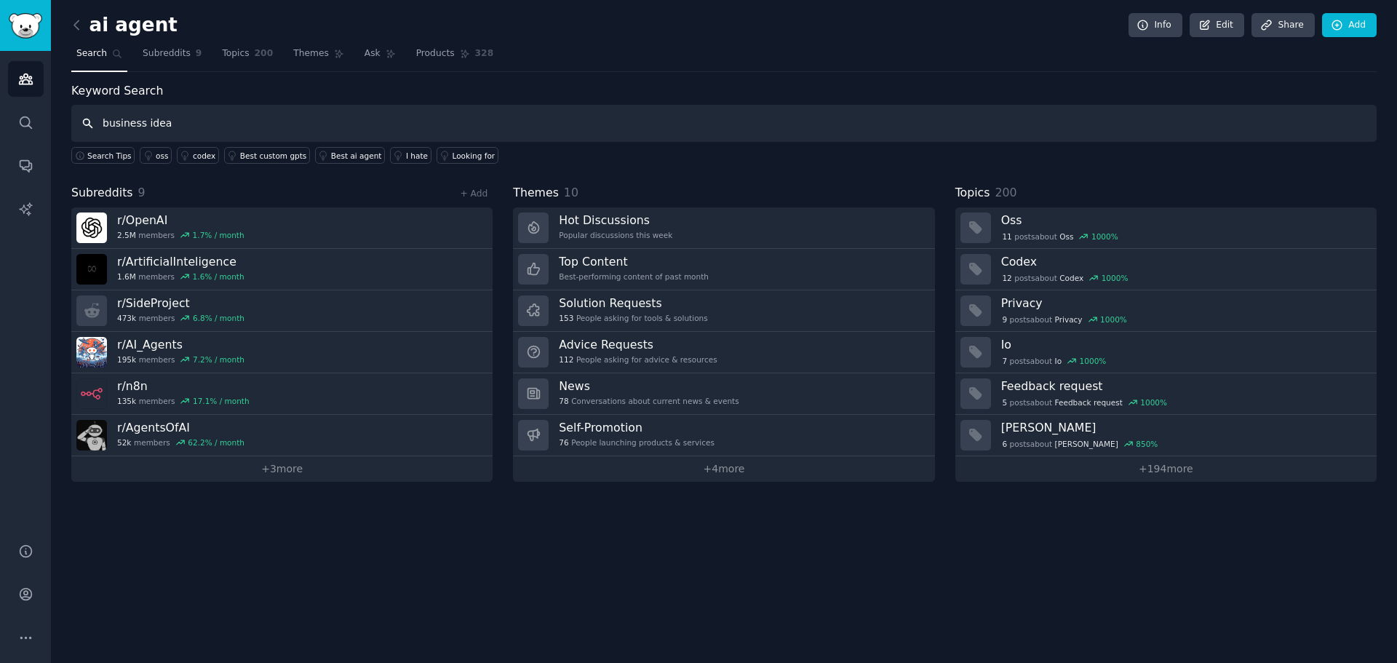
type input "business idea"
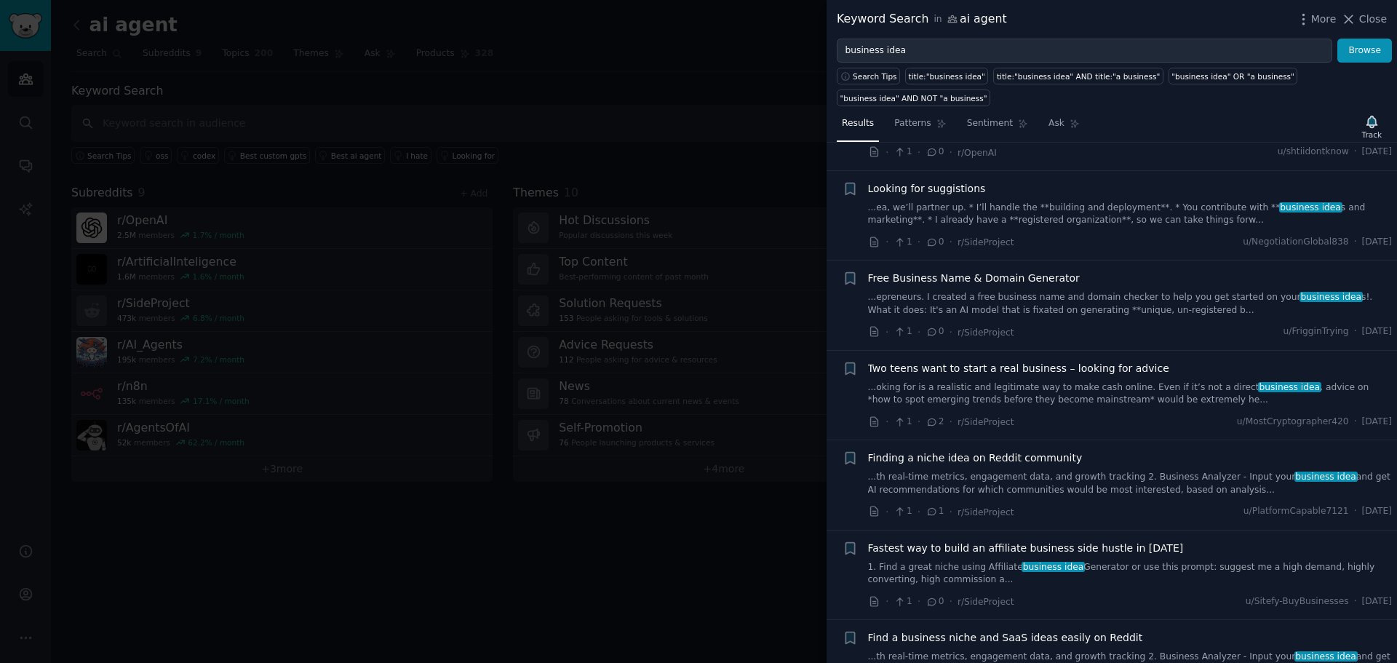
scroll to position [800, 0]
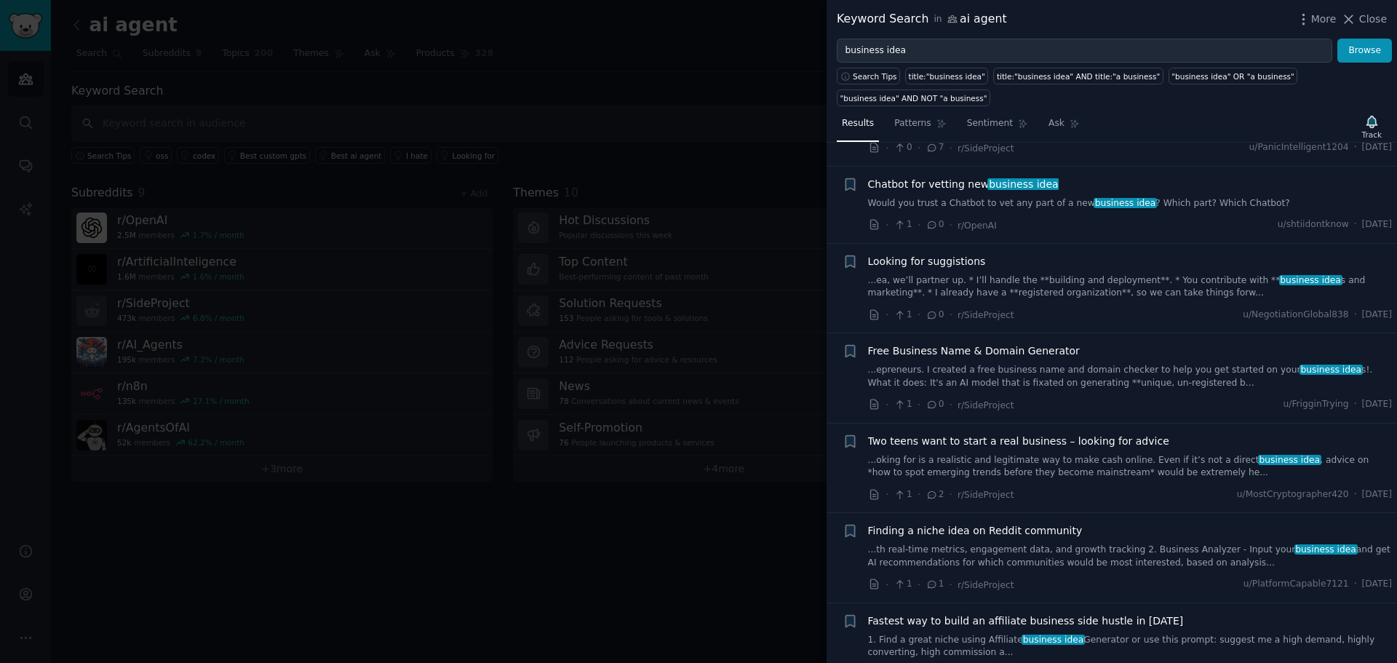
click at [1045, 532] on span "Finding a niche idea on Reddit community" at bounding box center [975, 530] width 215 height 15
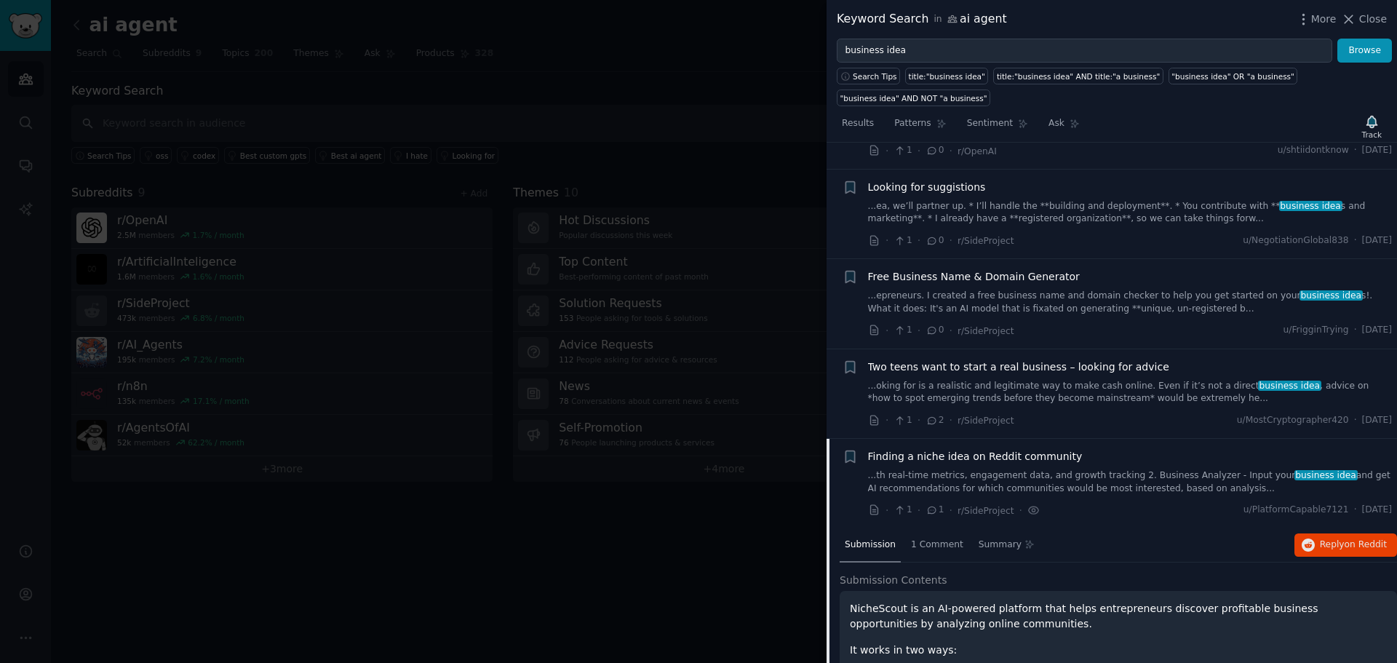
scroll to position [1170, 0]
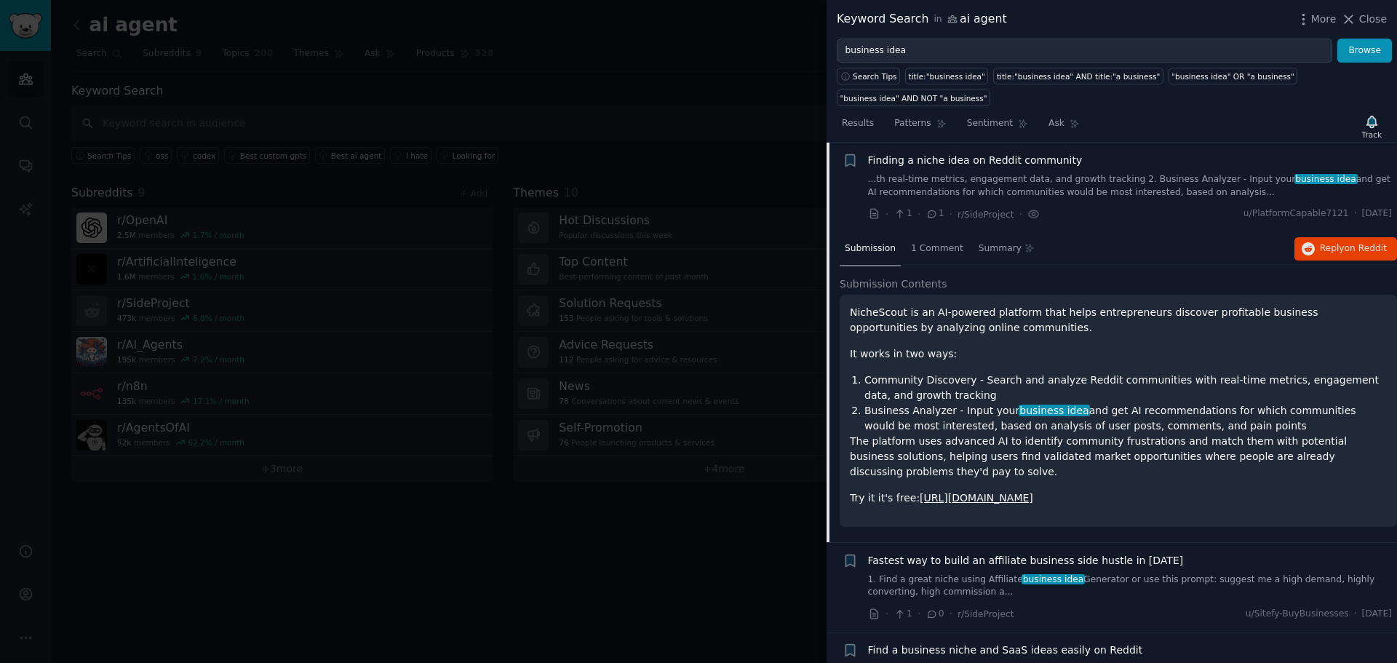
drag, startPoint x: 739, startPoint y: 109, endPoint x: 130, endPoint y: 113, distance: 608.8
click at [739, 111] on div at bounding box center [698, 331] width 1397 height 663
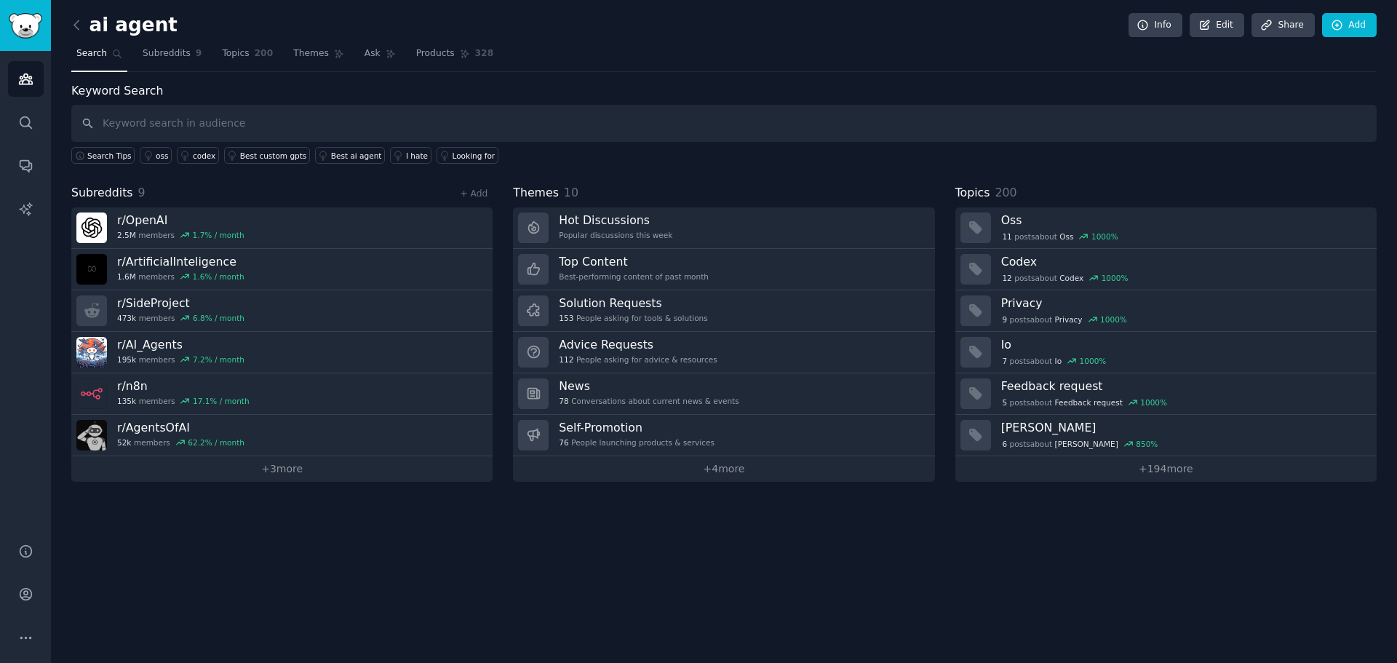
click at [72, 25] on icon at bounding box center [76, 24] width 15 height 15
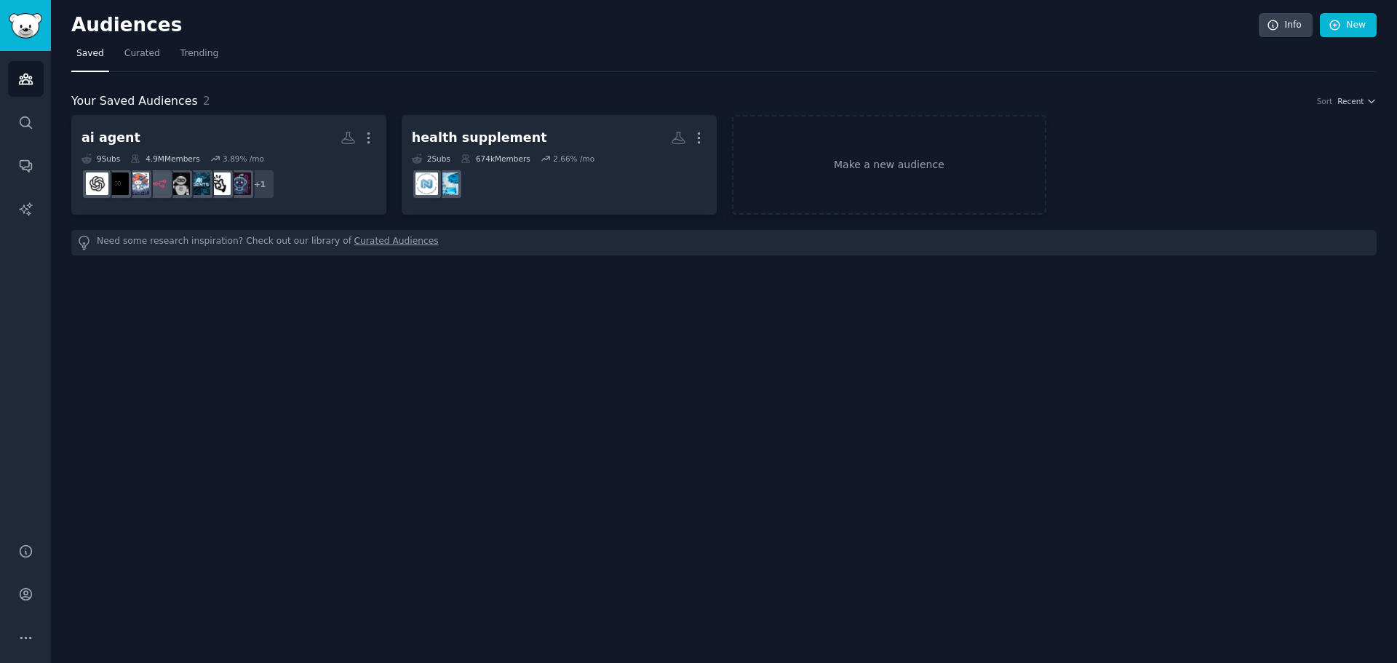
click at [812, 164] on link "Make a new audience" at bounding box center [889, 165] width 315 height 100
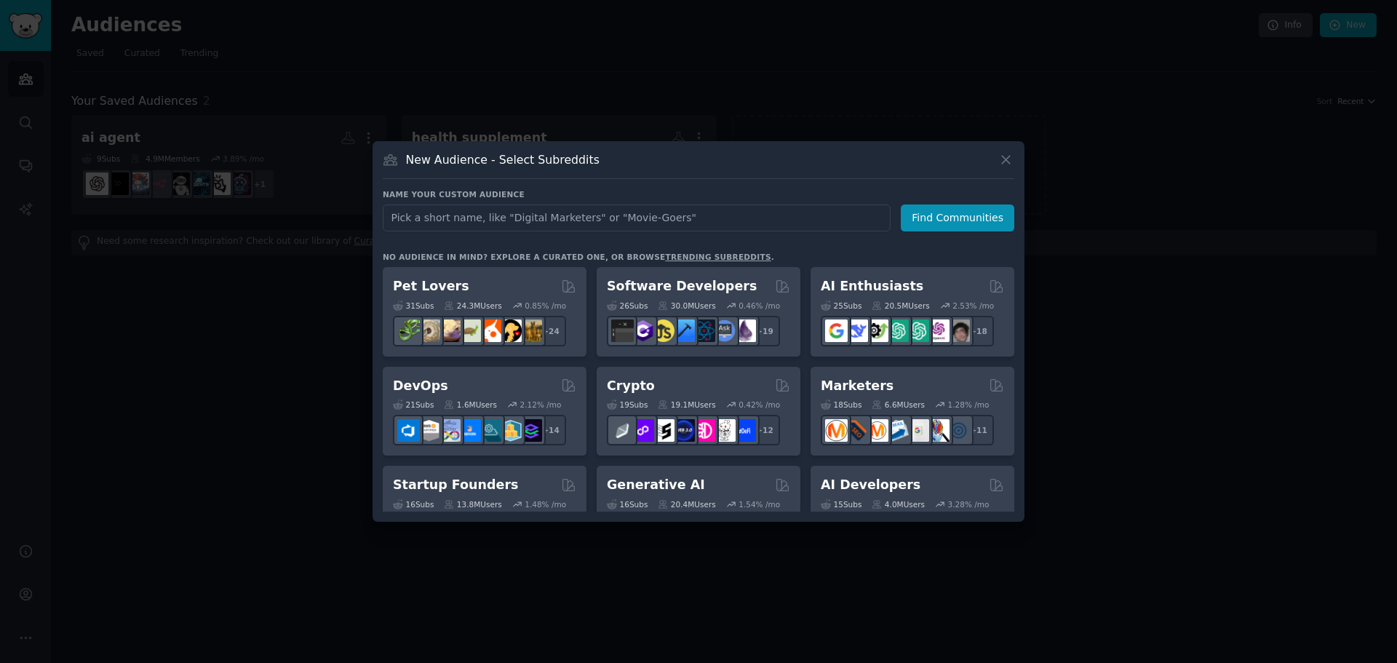
click at [567, 220] on input "text" at bounding box center [637, 217] width 508 height 27
type input "shopee"
click at [949, 225] on button "Find Communities" at bounding box center [956, 217] width 113 height 27
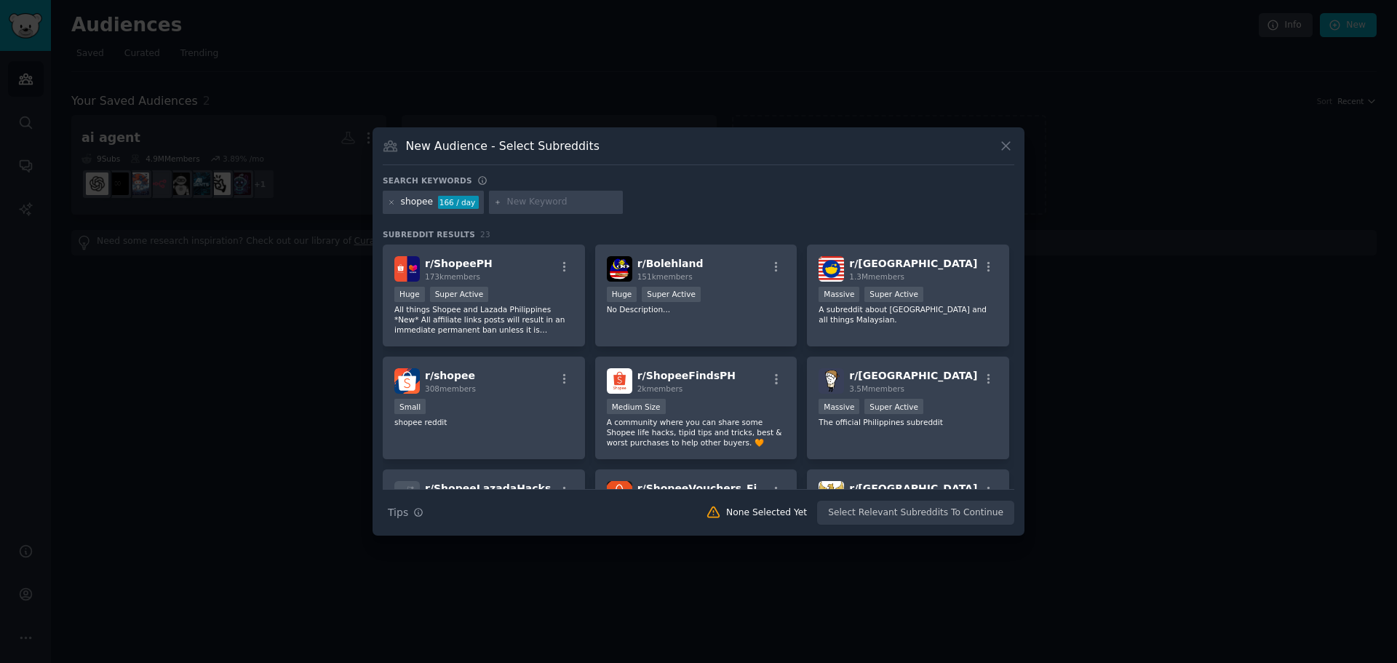
click at [743, 322] on div "r/ Bolehland 151k members Huge Super Active No Description..." at bounding box center [696, 295] width 202 height 103
click at [898, 317] on div "r/ malaysia 1.3M members Massive Super Active A subreddit about [GEOGRAPHIC_DAT…" at bounding box center [908, 295] width 202 height 103
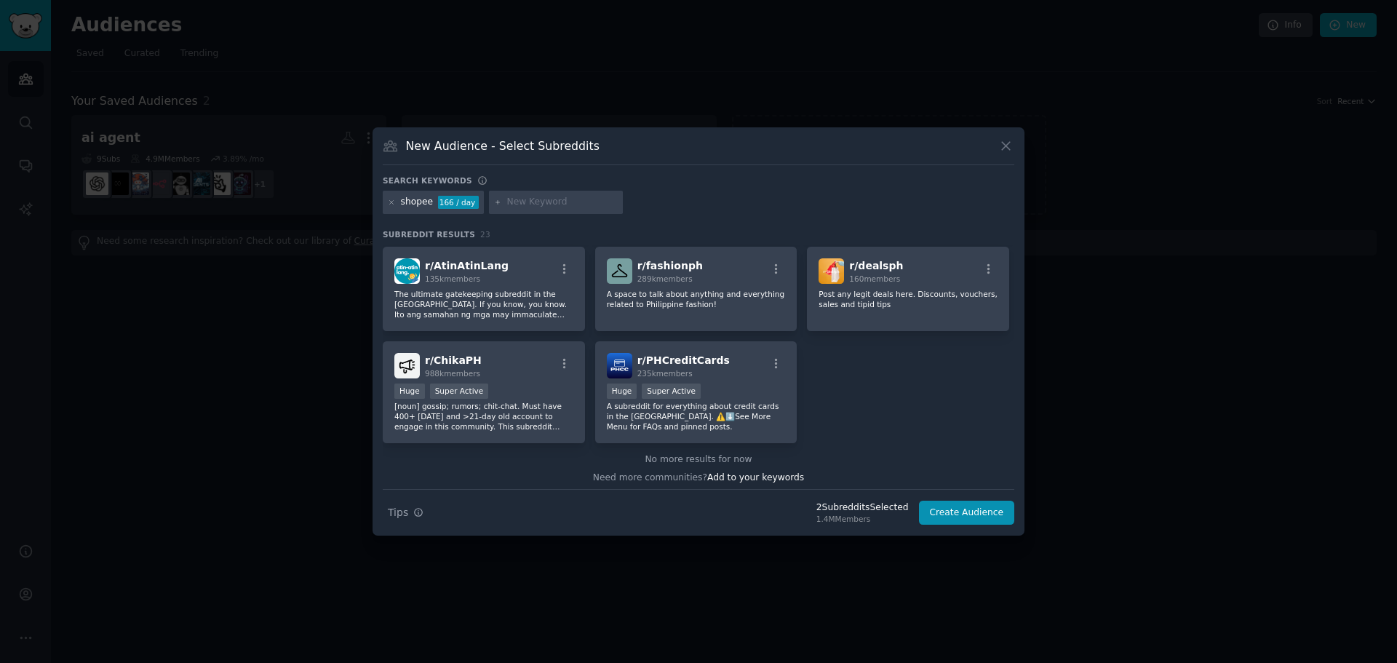
scroll to position [677, 0]
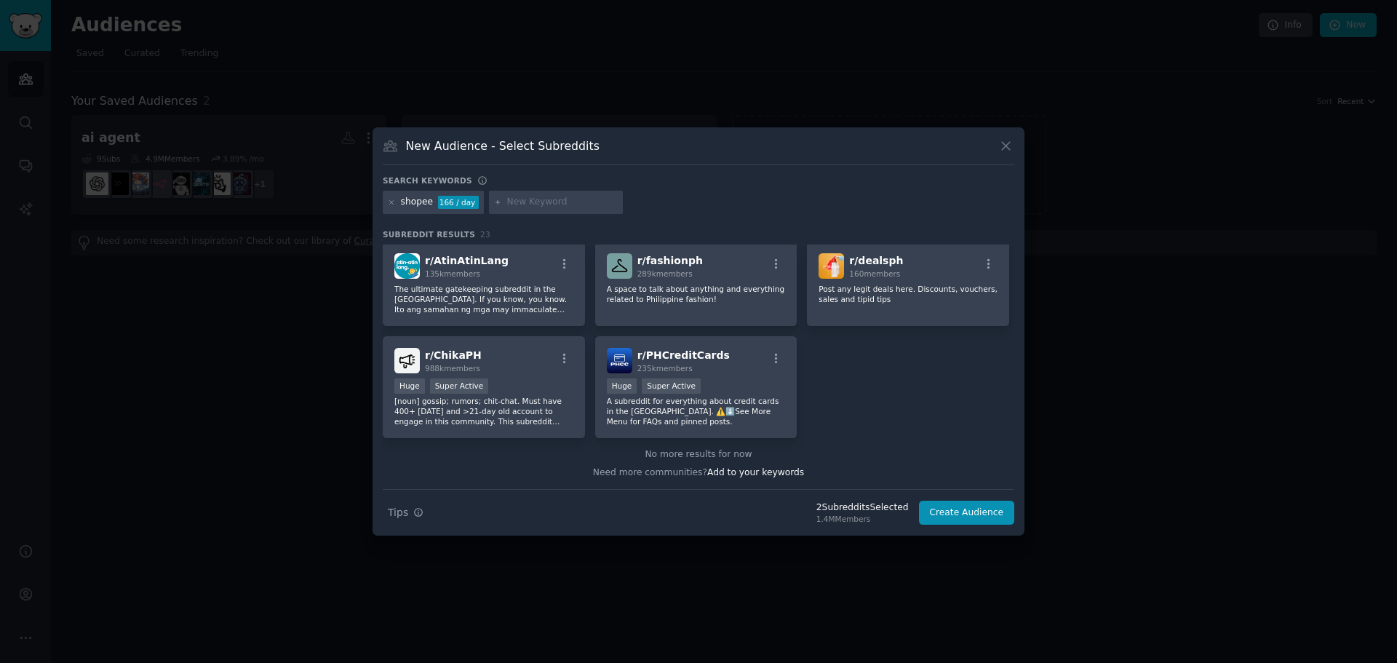
drag, startPoint x: 1194, startPoint y: 151, endPoint x: 1162, endPoint y: 47, distance: 109.5
click at [1192, 151] on div at bounding box center [698, 331] width 1397 height 663
